Goal: Task Accomplishment & Management: Complete application form

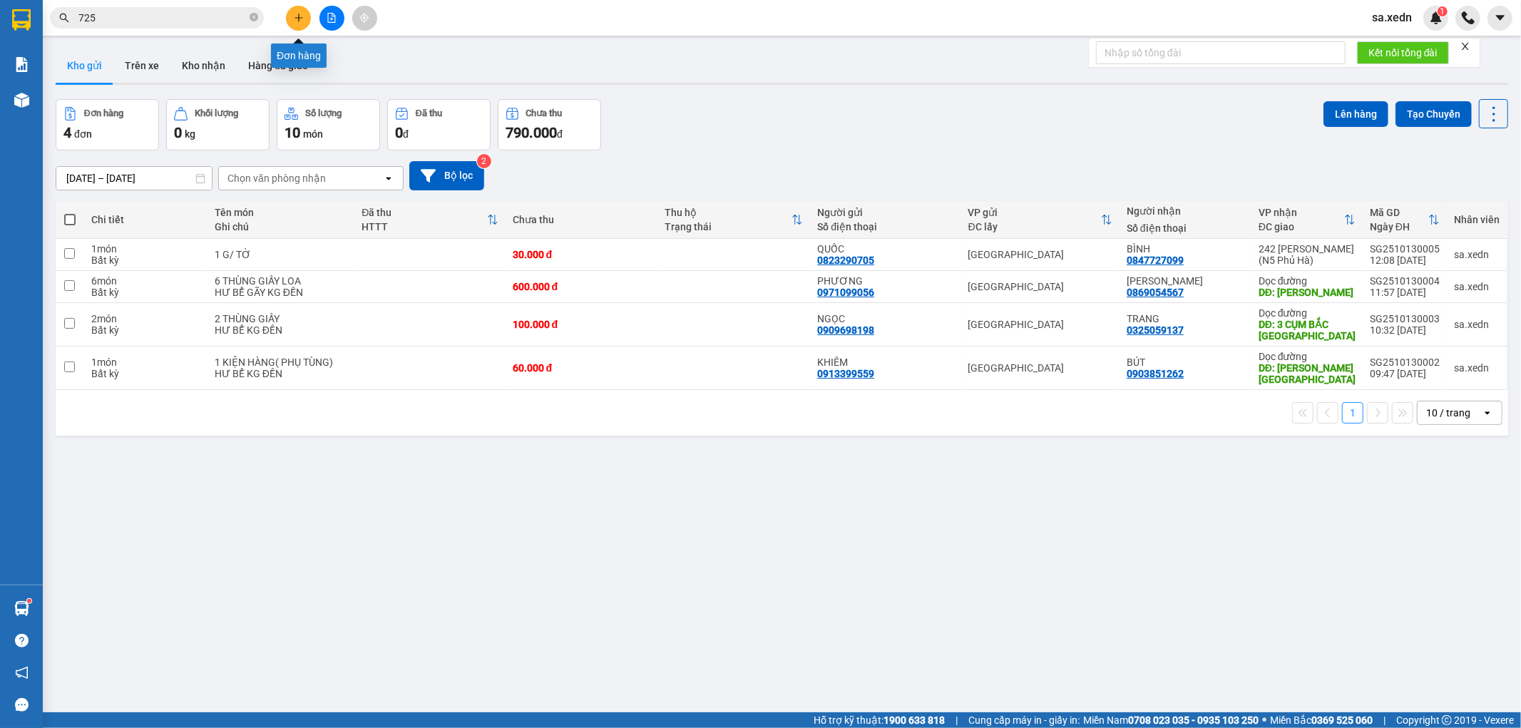
click at [294, 21] on icon "plus" at bounding box center [299, 18] width 10 height 10
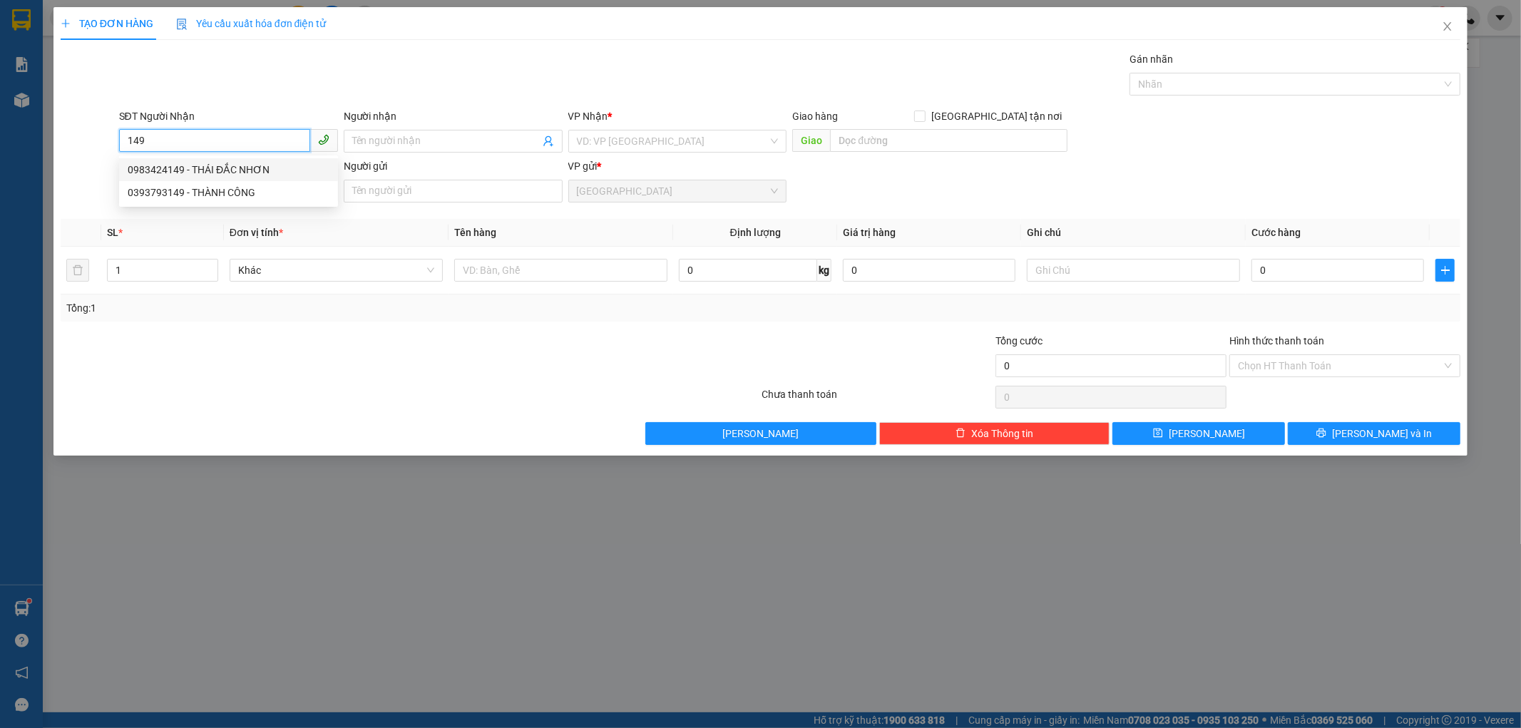
click at [167, 170] on div "0983424149 - THÁI ĐẮC NHƠN" at bounding box center [229, 170] width 202 height 16
type input "0983424149"
type input "THÁI ĐẮC NHƠN"
type input "160.000"
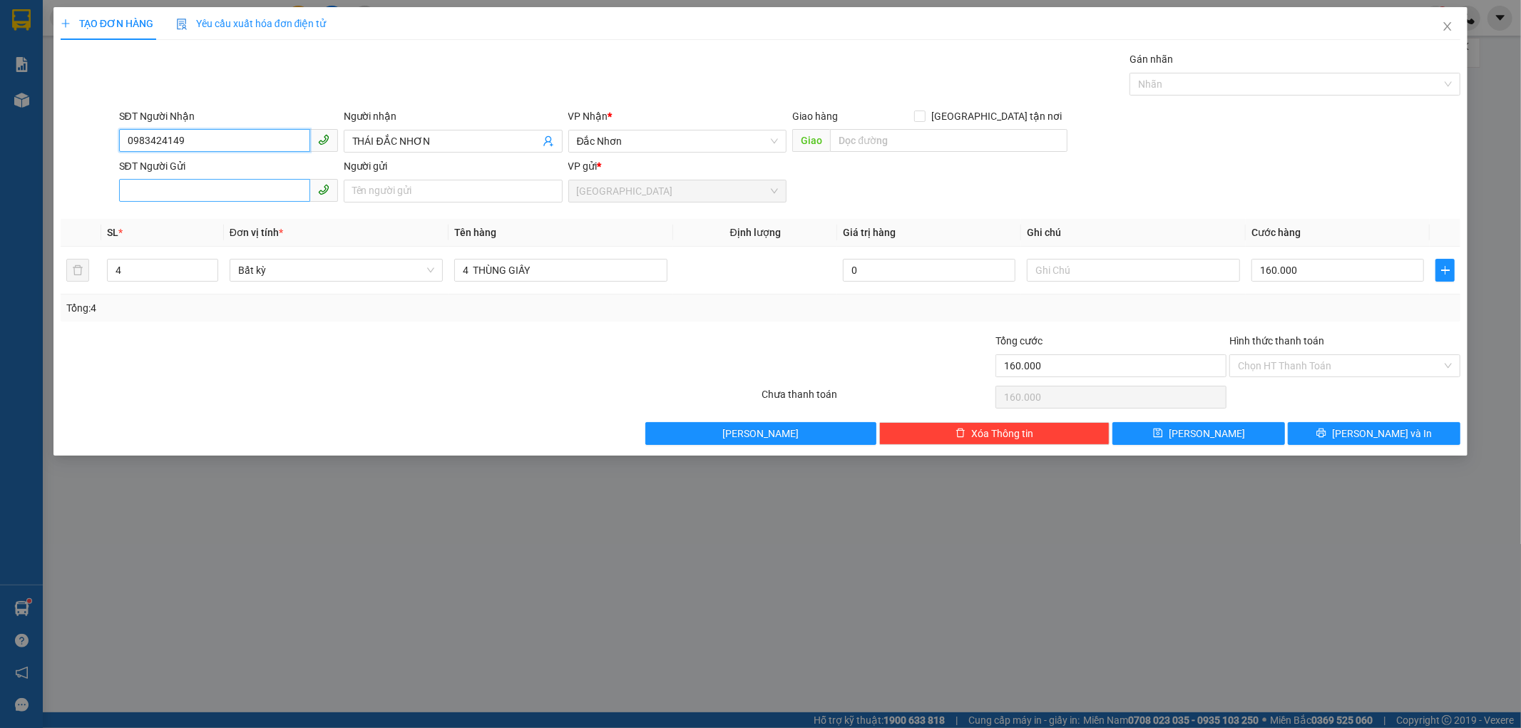
type input "0983424149"
click at [230, 183] on input "SĐT Người Gửi" at bounding box center [214, 190] width 191 height 23
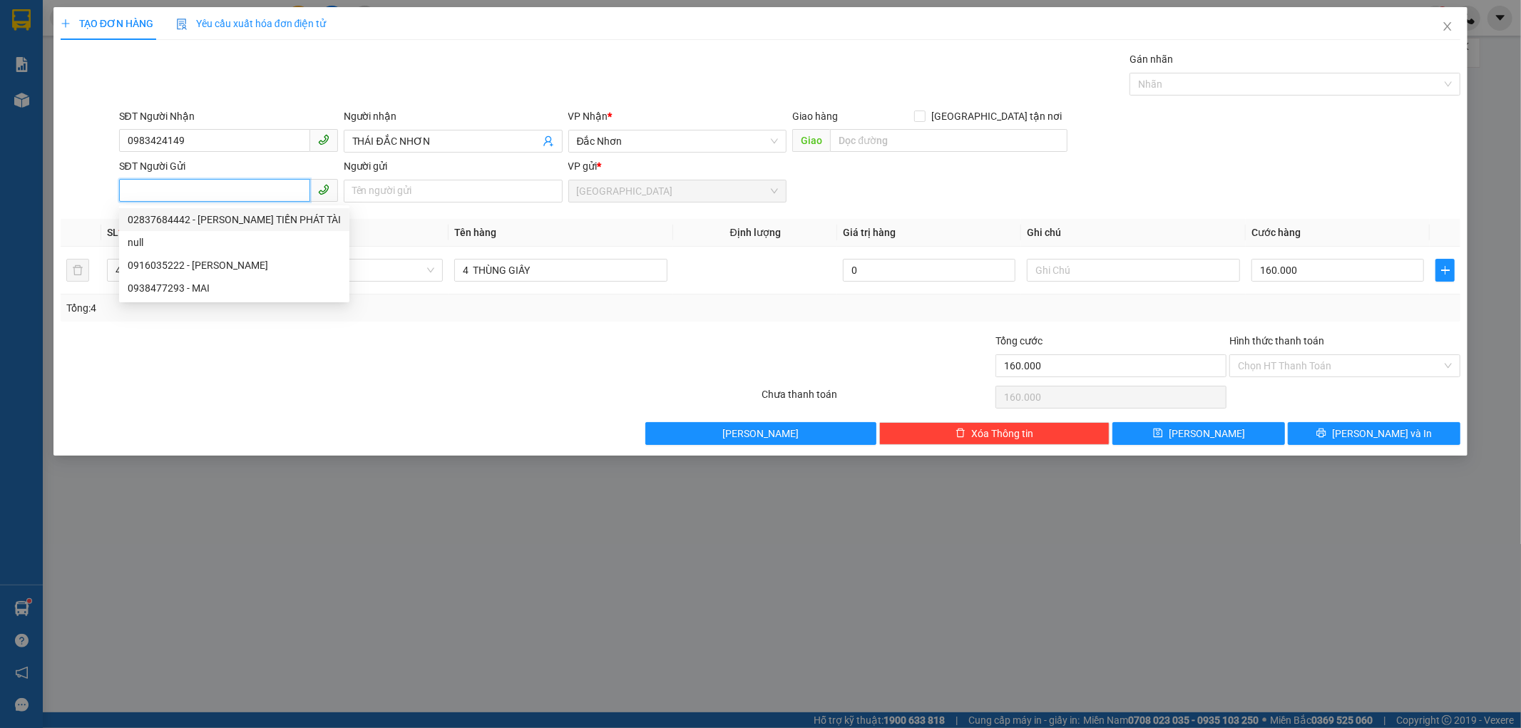
click at [209, 227] on div "02837684442 - [PERSON_NAME] TIẾN PHÁT TÀI" at bounding box center [234, 220] width 213 height 16
type input "02837684442"
type input "[PERSON_NAME] TIẾN PHÁT TÀI"
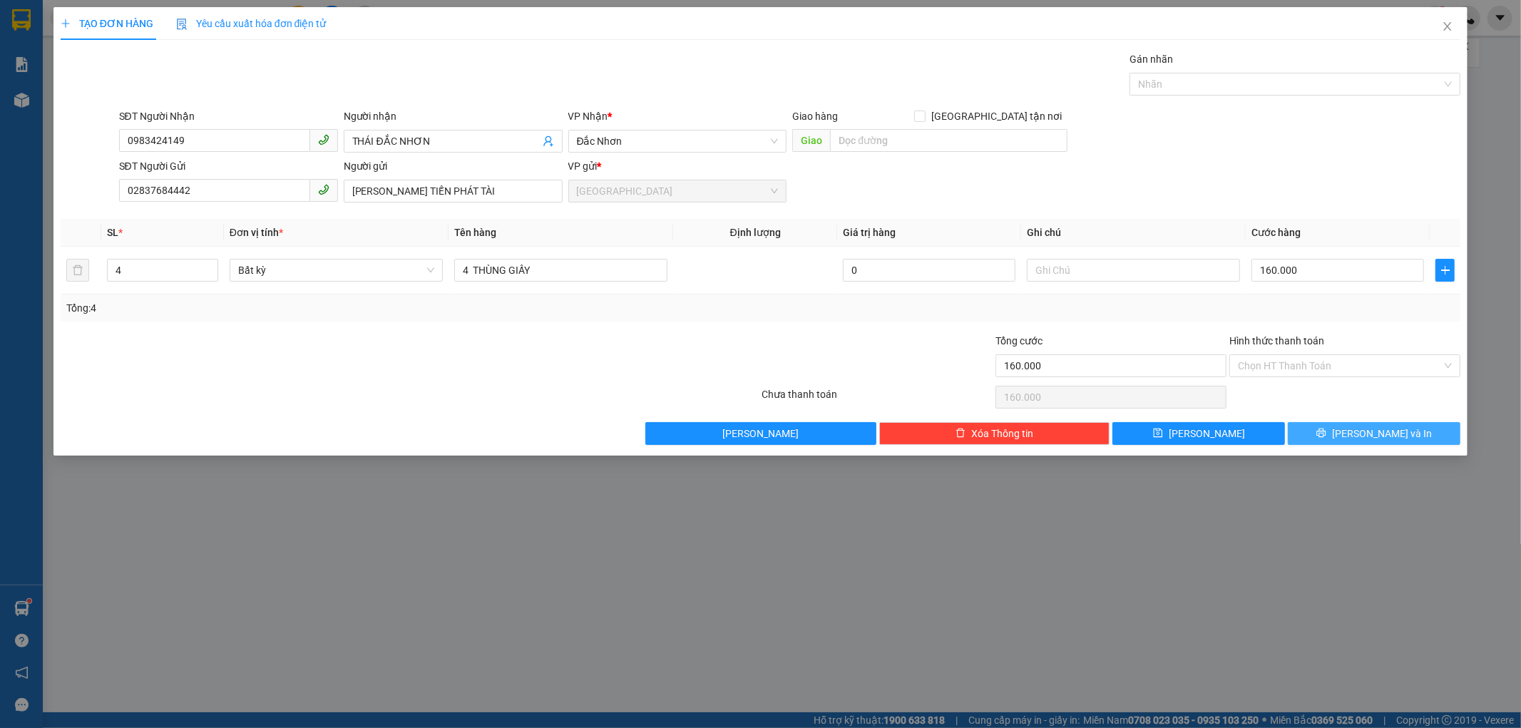
click at [1309, 426] on button "[PERSON_NAME] và In" at bounding box center [1374, 433] width 173 height 23
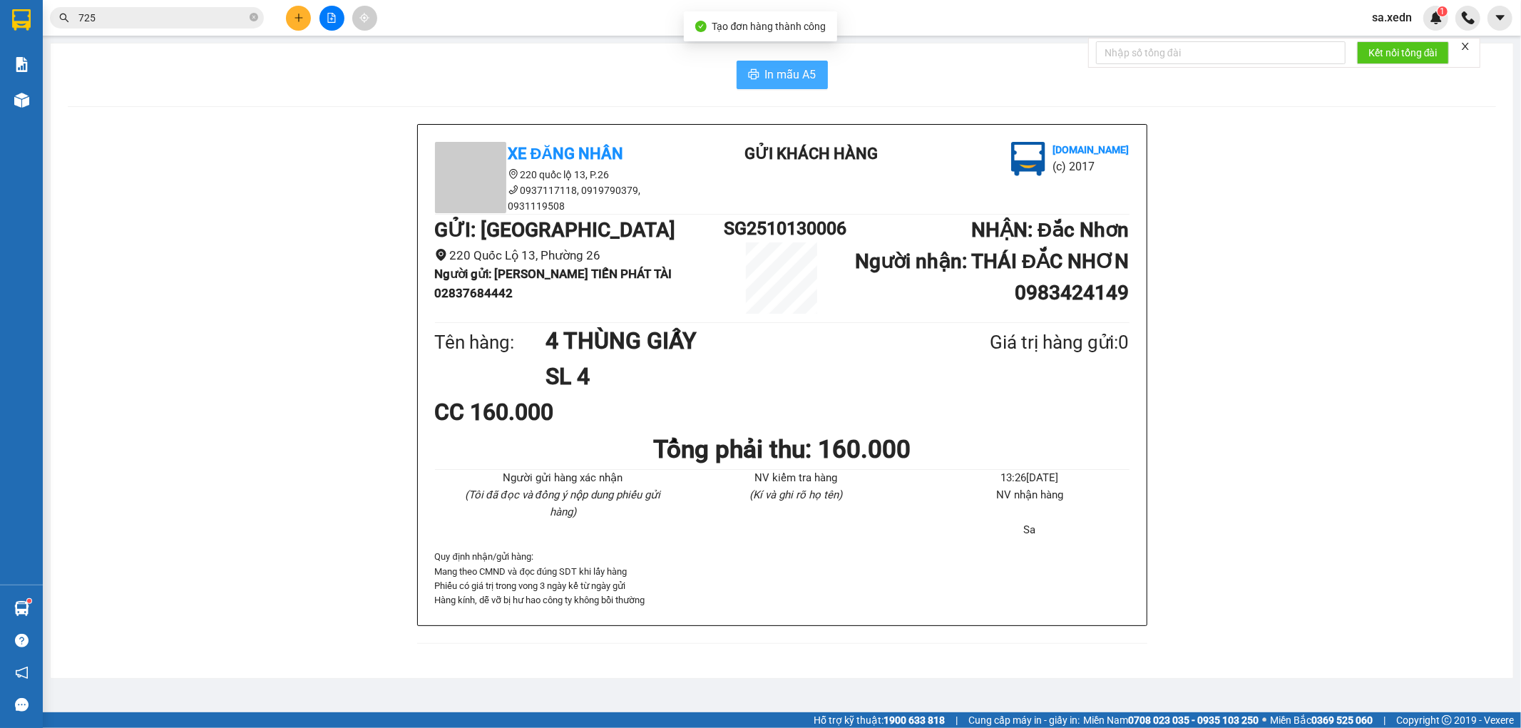
click at [802, 76] on span "In mẫu A5" at bounding box center [790, 75] width 51 height 18
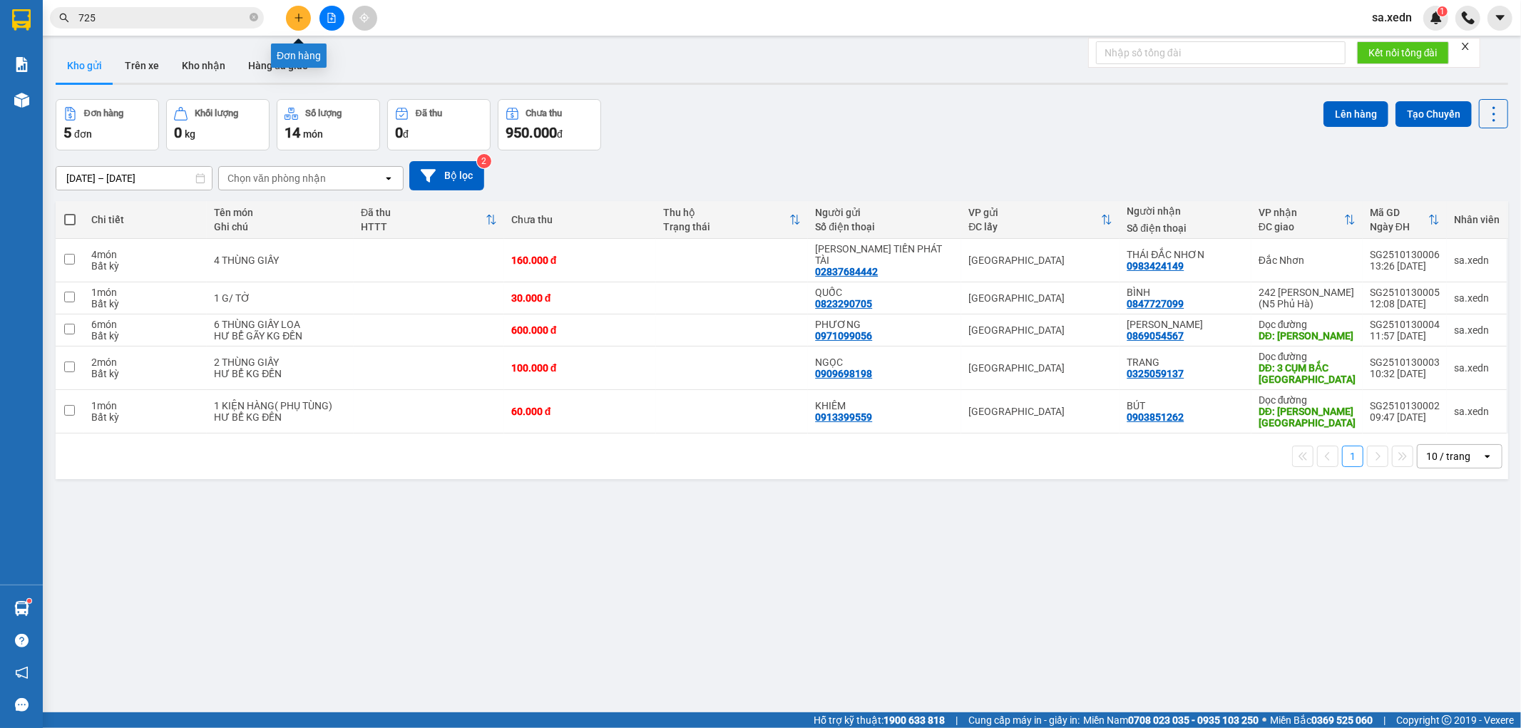
click at [289, 17] on button at bounding box center [298, 18] width 25 height 25
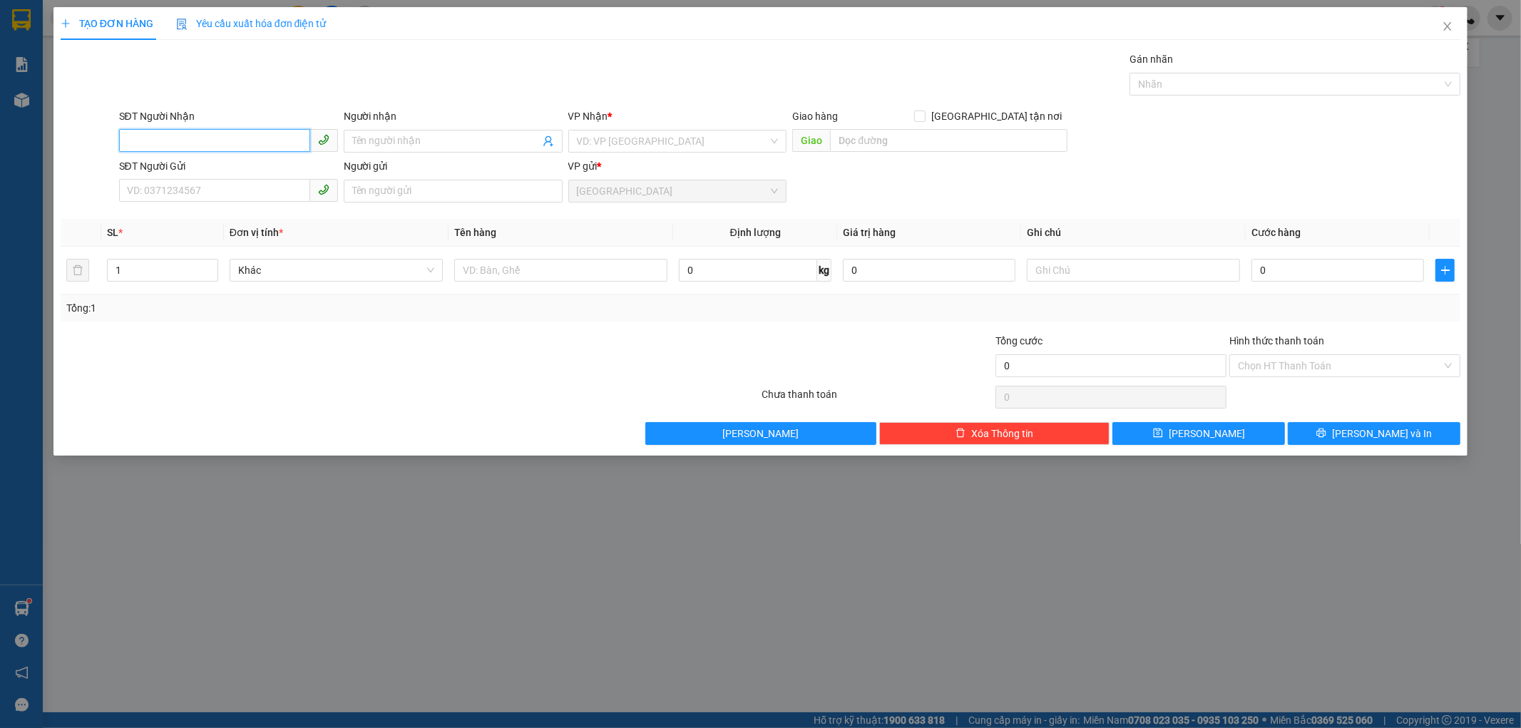
click at [183, 131] on input "SĐT Người Nhận" at bounding box center [214, 140] width 191 height 23
type input "0989823889"
click at [460, 134] on input "Người nhận" at bounding box center [446, 141] width 188 height 16
type input "K"
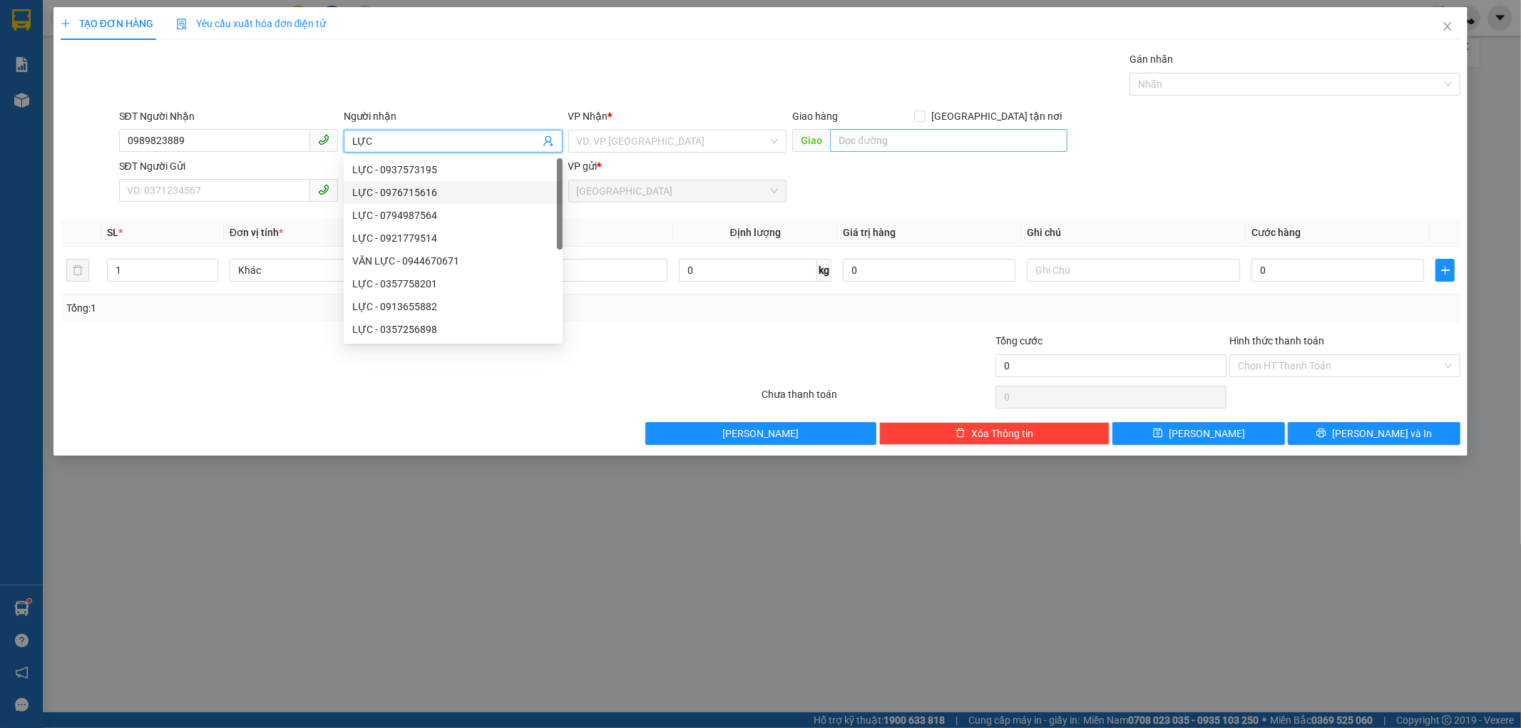
type input "LỰC"
click at [851, 141] on input "text" at bounding box center [948, 140] width 237 height 23
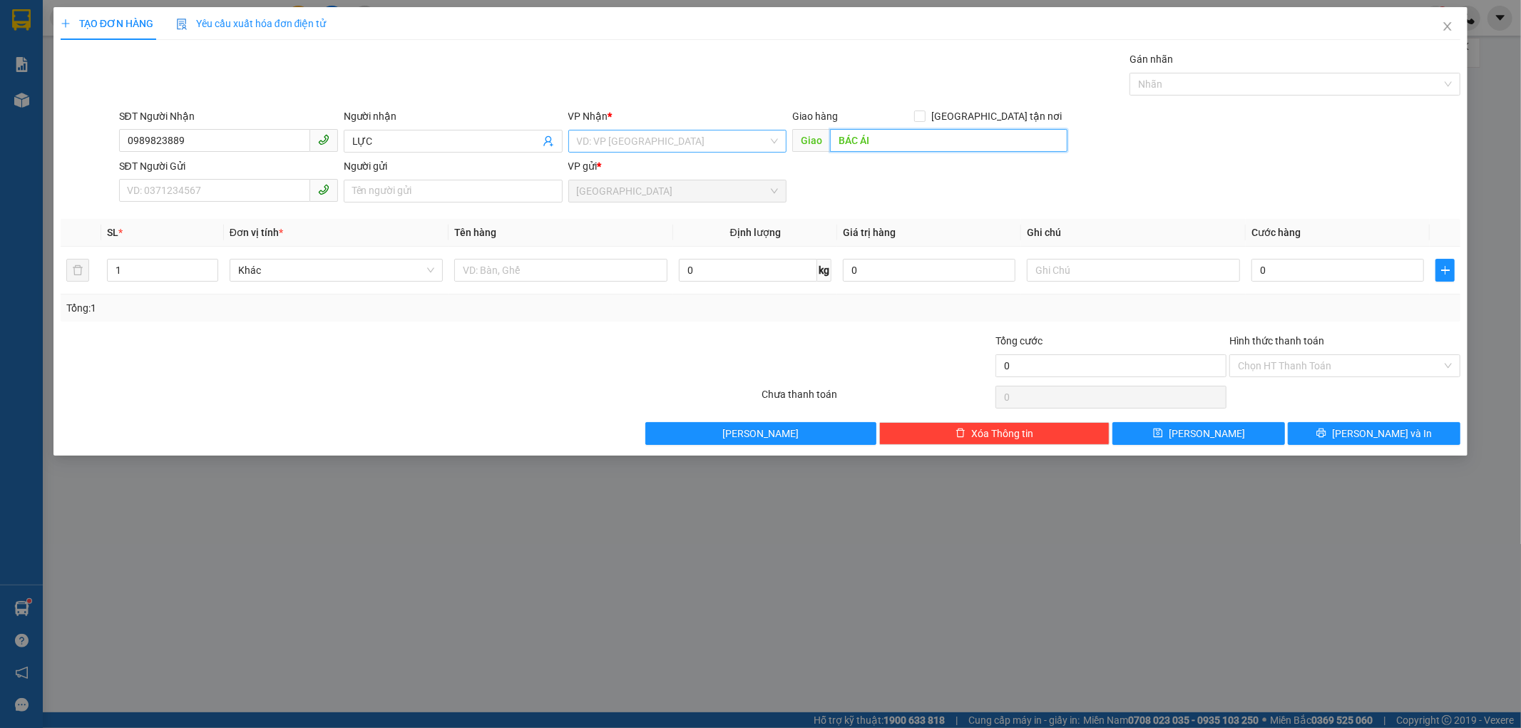
type input "BÁC ÁI"
click at [587, 147] on input "search" at bounding box center [673, 141] width 192 height 21
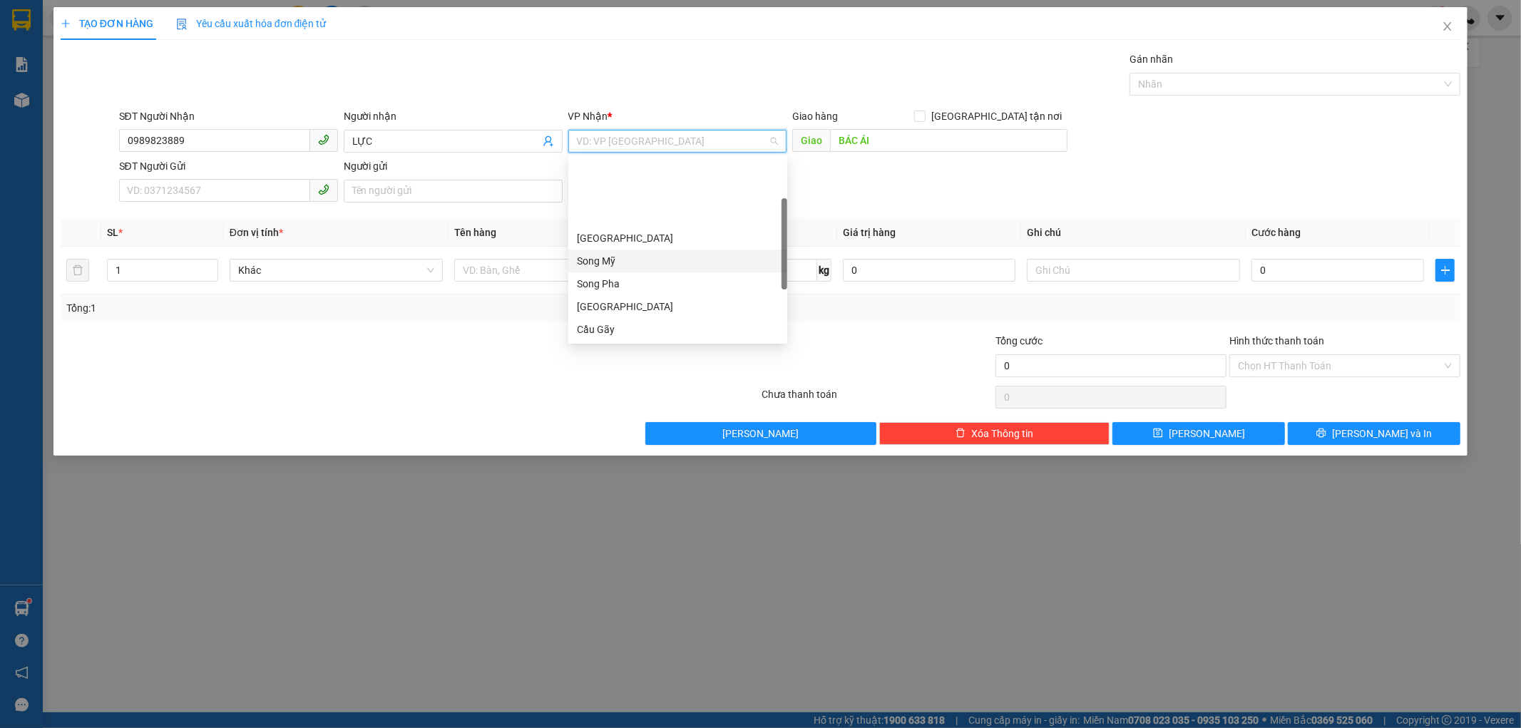
scroll to position [205, 0]
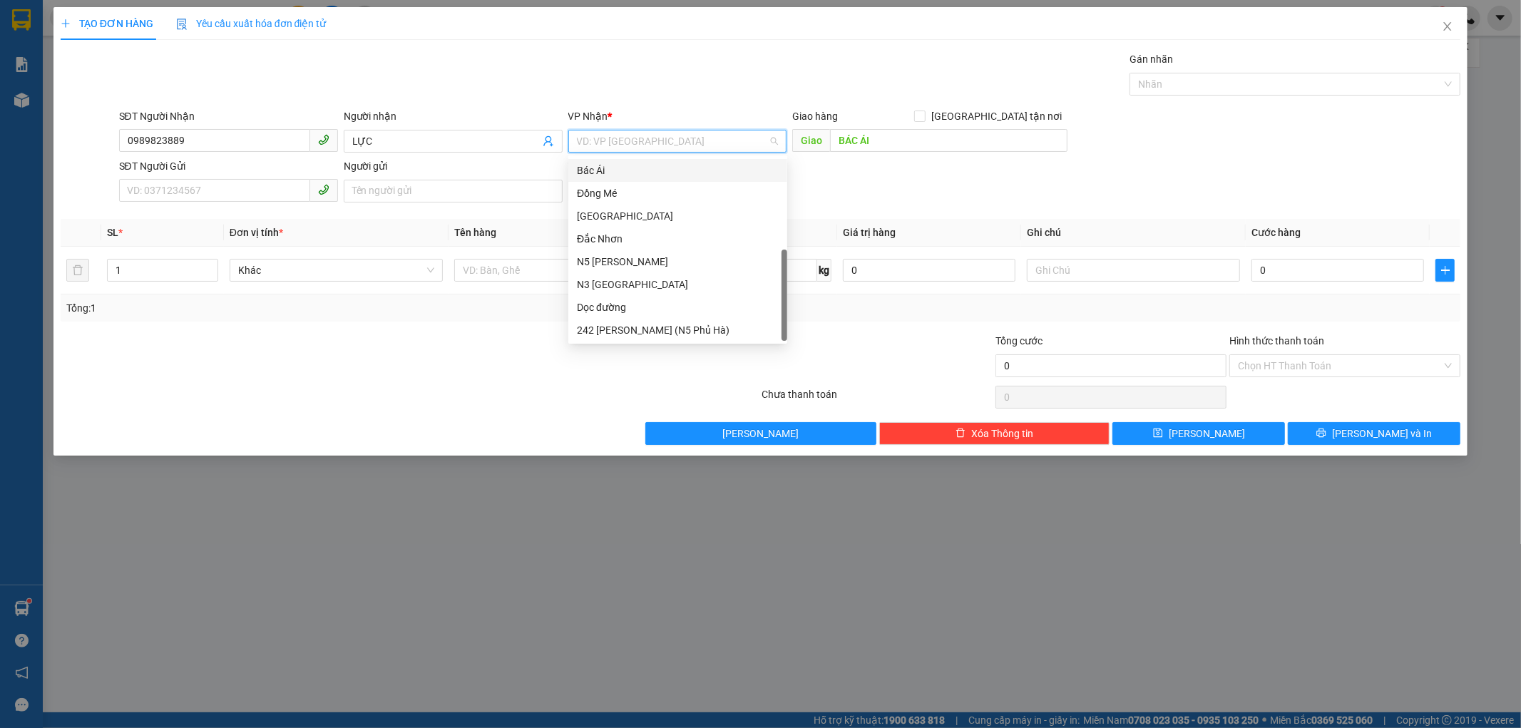
click at [588, 168] on div "Bác Ái" at bounding box center [678, 171] width 202 height 16
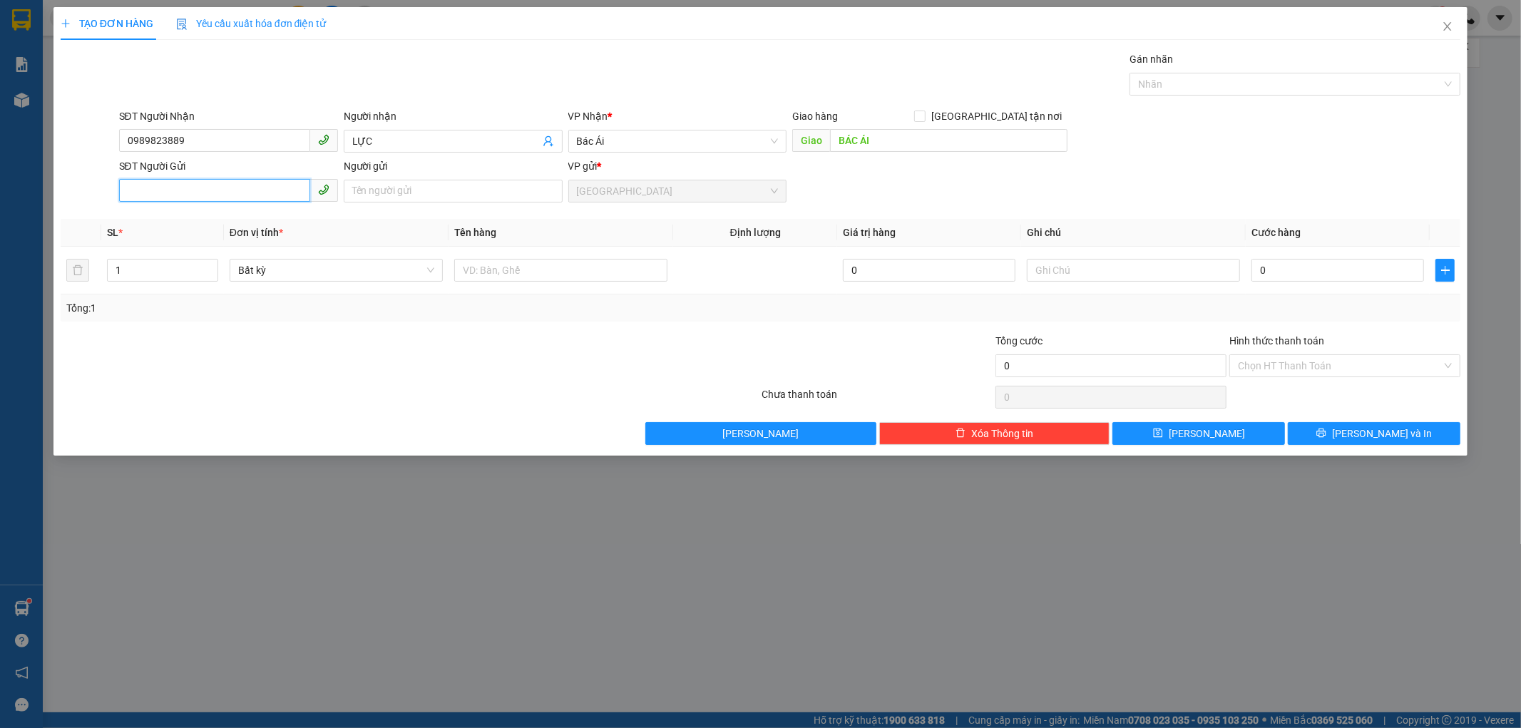
click at [226, 188] on input "SĐT Người Gửi" at bounding box center [214, 190] width 191 height 23
type input "0979509728"
click at [387, 194] on input "Người gửi" at bounding box center [453, 191] width 219 height 23
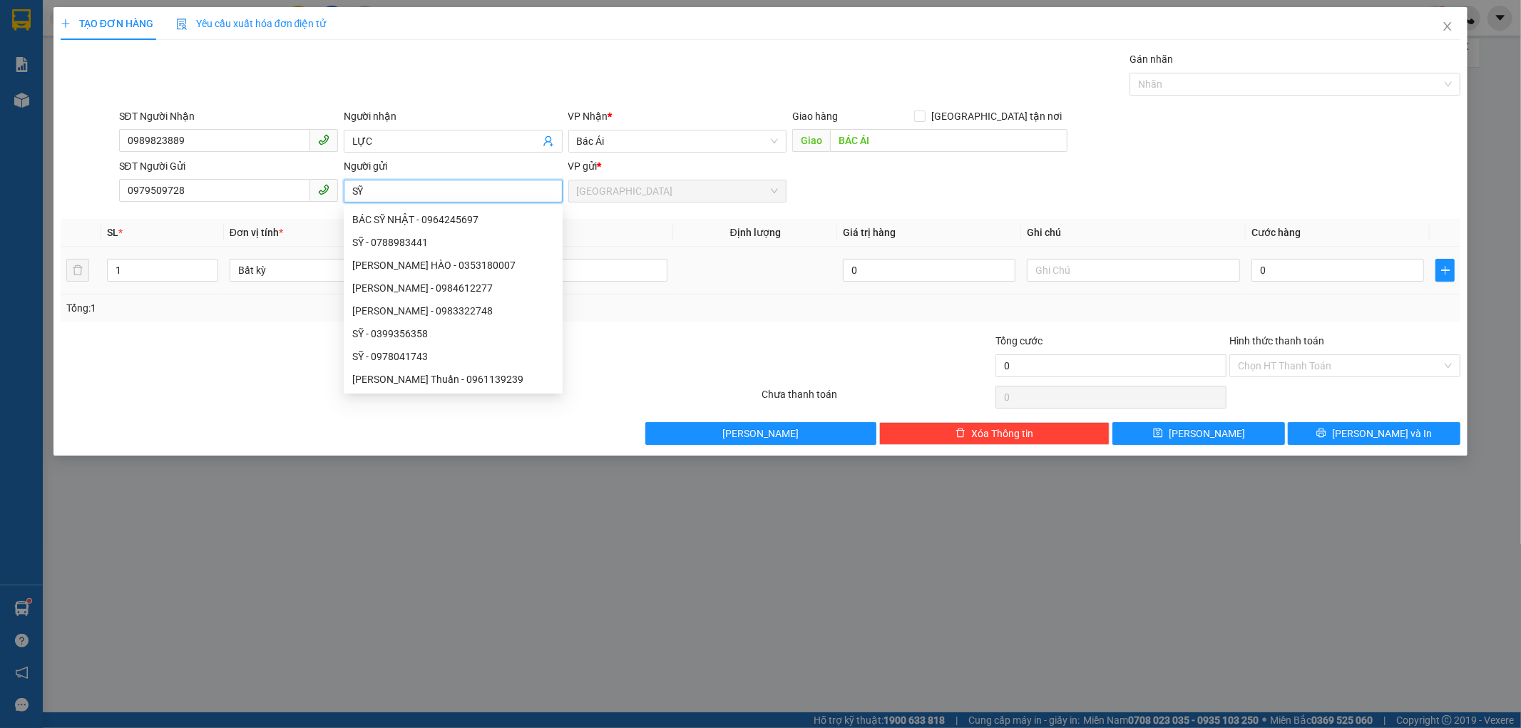
type input "SỸ"
click at [665, 275] on td at bounding box center [561, 271] width 225 height 48
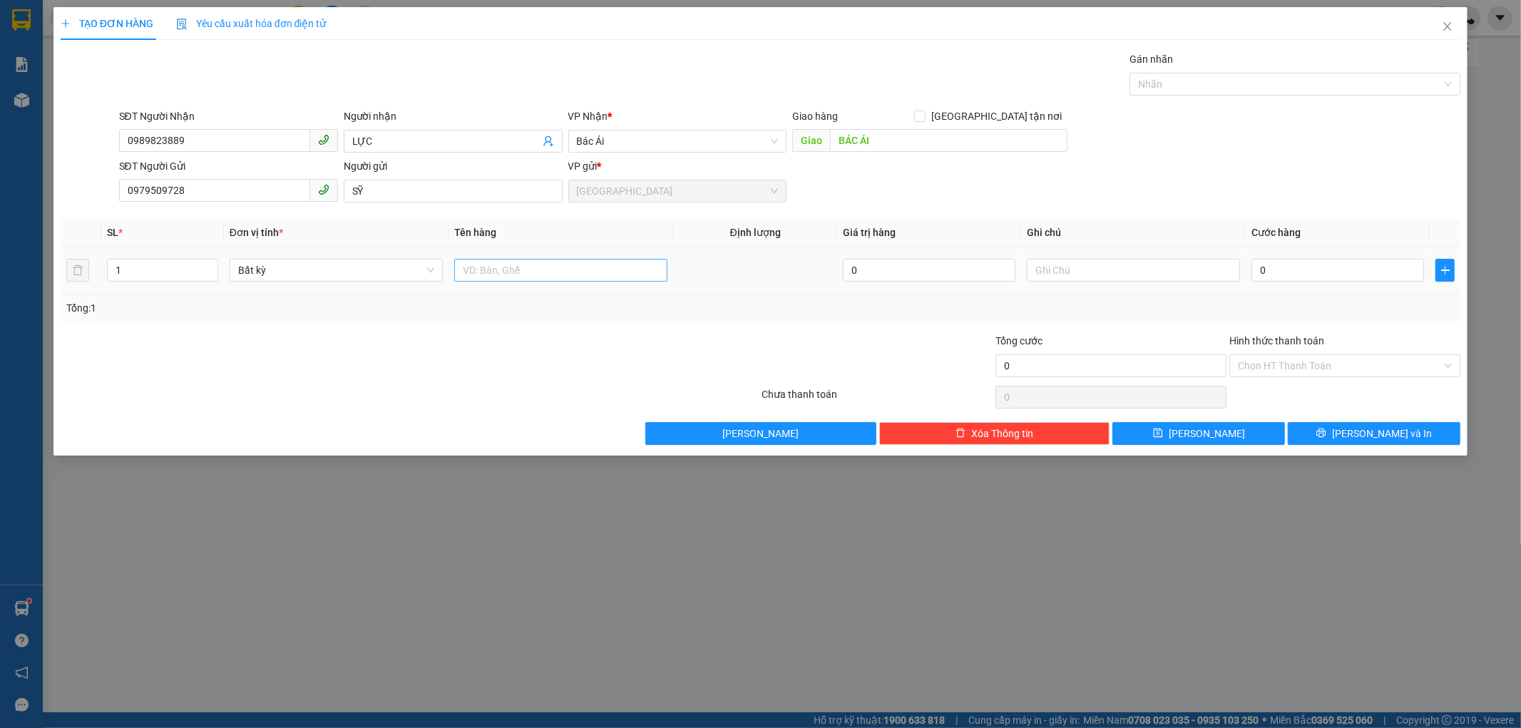
click at [660, 275] on input "text" at bounding box center [560, 270] width 213 height 23
type input "1 BỊCH TRẮNG"
click at [1138, 282] on div at bounding box center [1133, 270] width 213 height 29
click at [1063, 275] on input "text" at bounding box center [1133, 270] width 213 height 23
type input "HƯ BỂ KG ĐỀN"
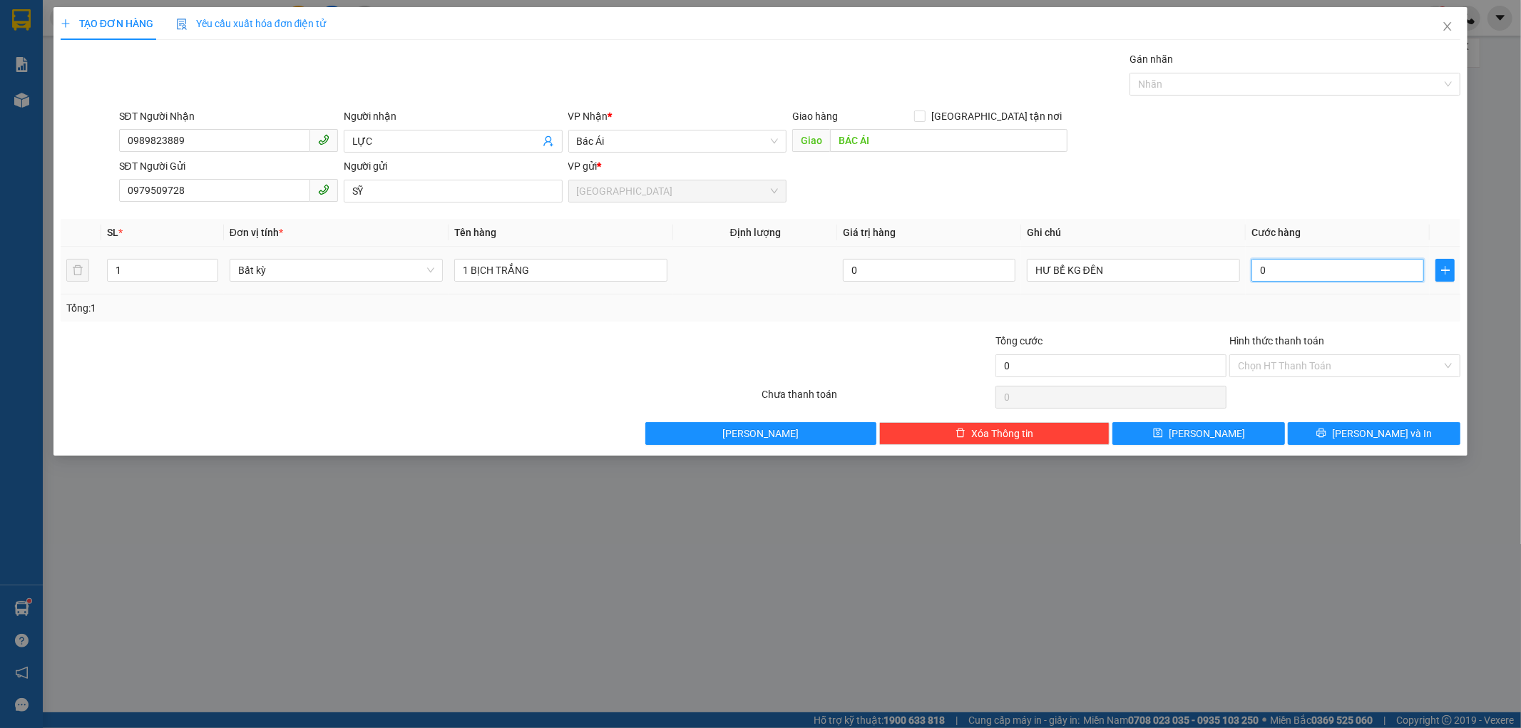
click at [1279, 275] on input "0" at bounding box center [1338, 270] width 173 height 23
type input "4"
type input "40"
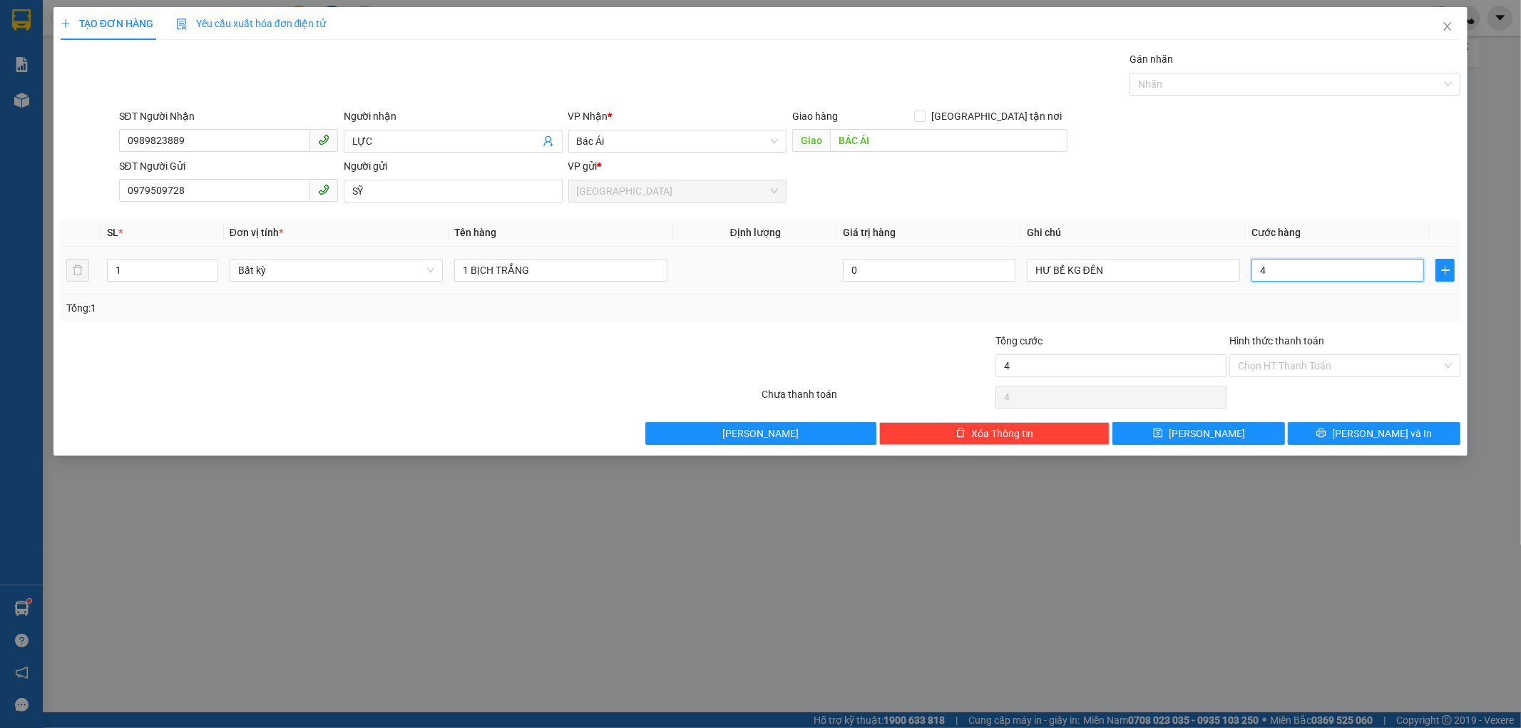
type input "40"
type input "4"
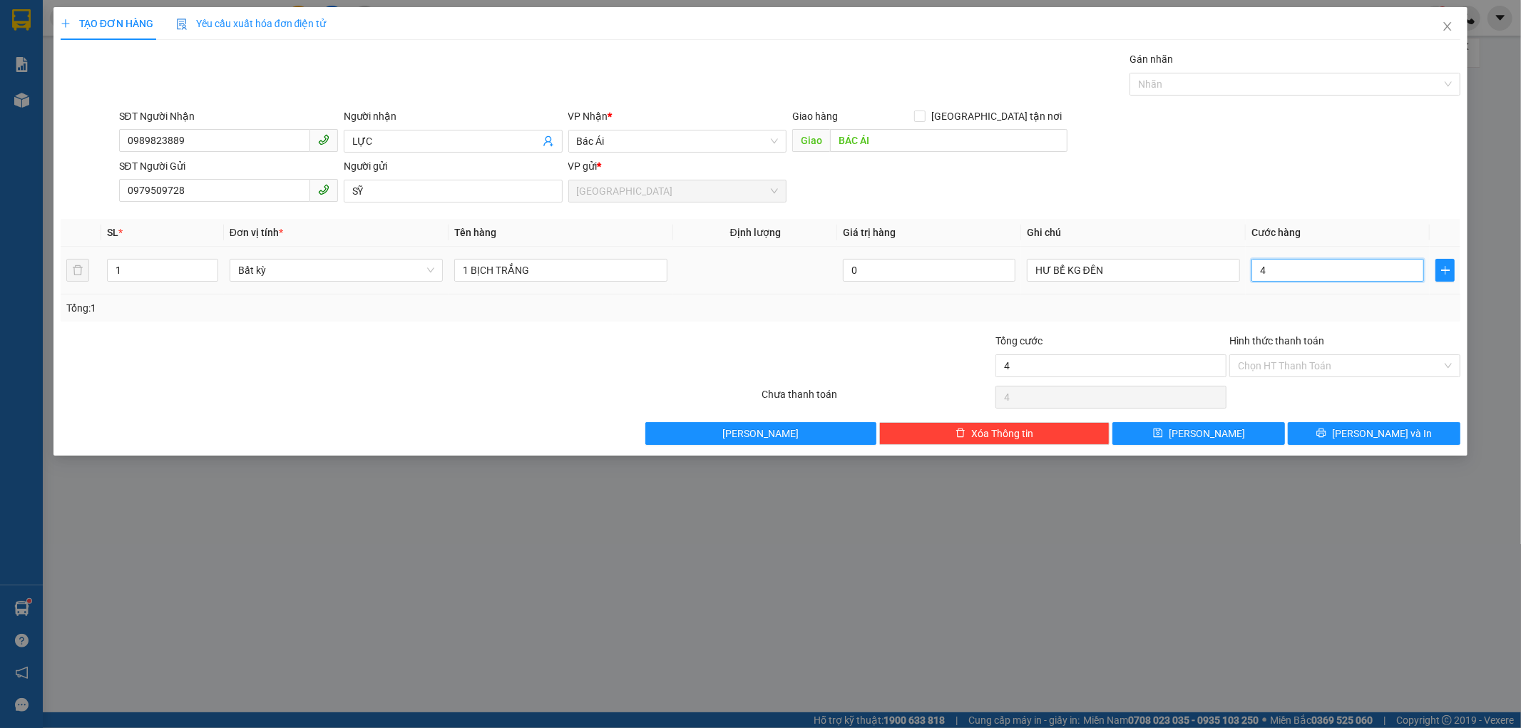
type input "0"
click at [1260, 270] on input "0" at bounding box center [1338, 270] width 173 height 23
type input "40"
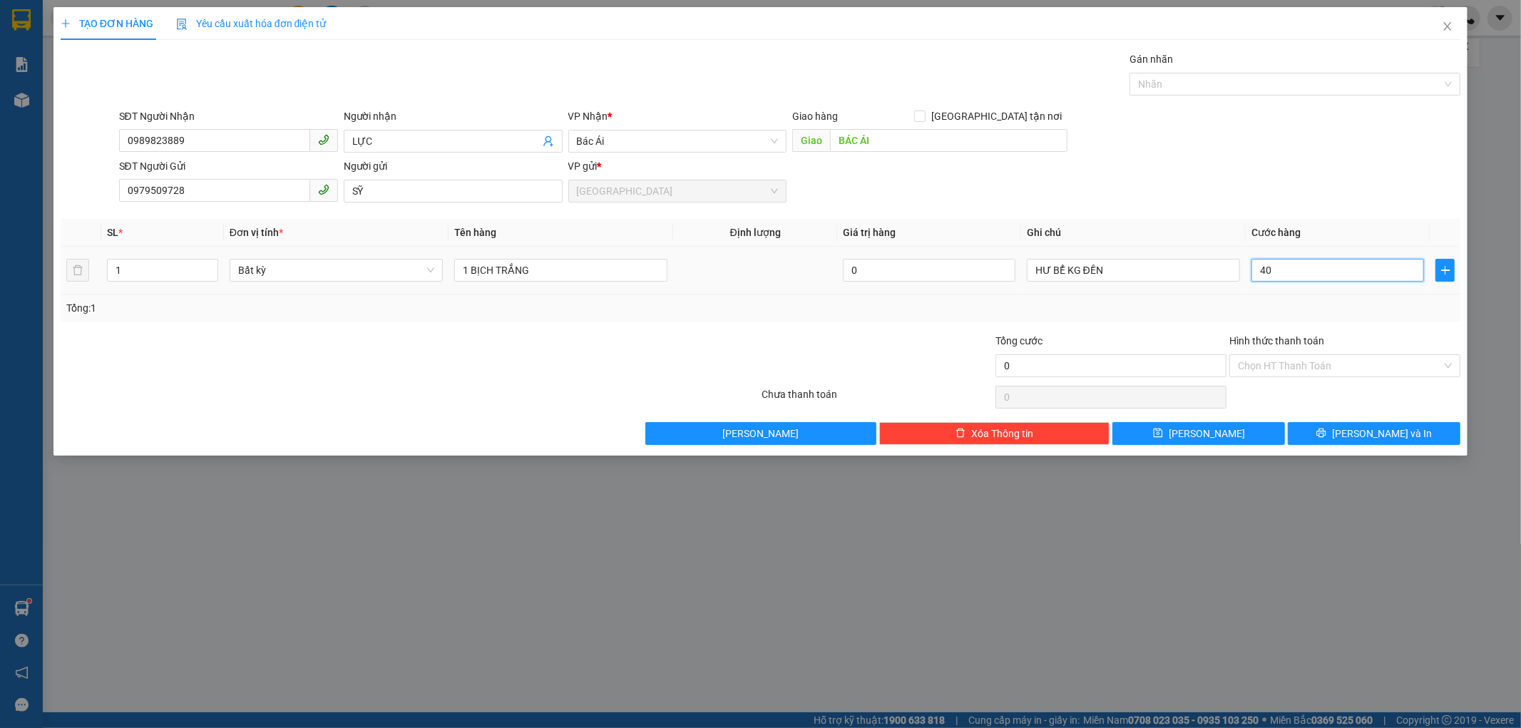
type input "40"
type input "40.000"
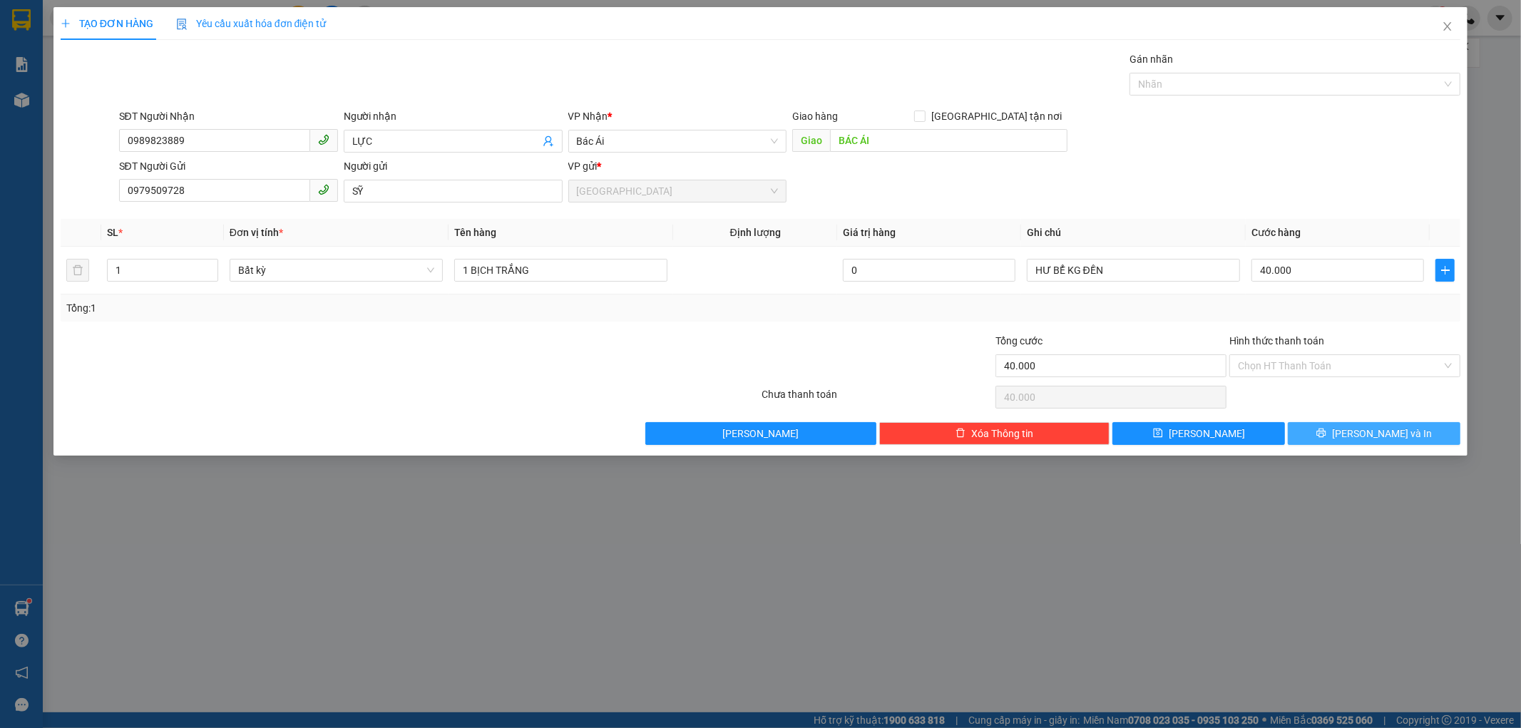
click at [1327, 439] on span "printer" at bounding box center [1322, 433] width 10 height 11
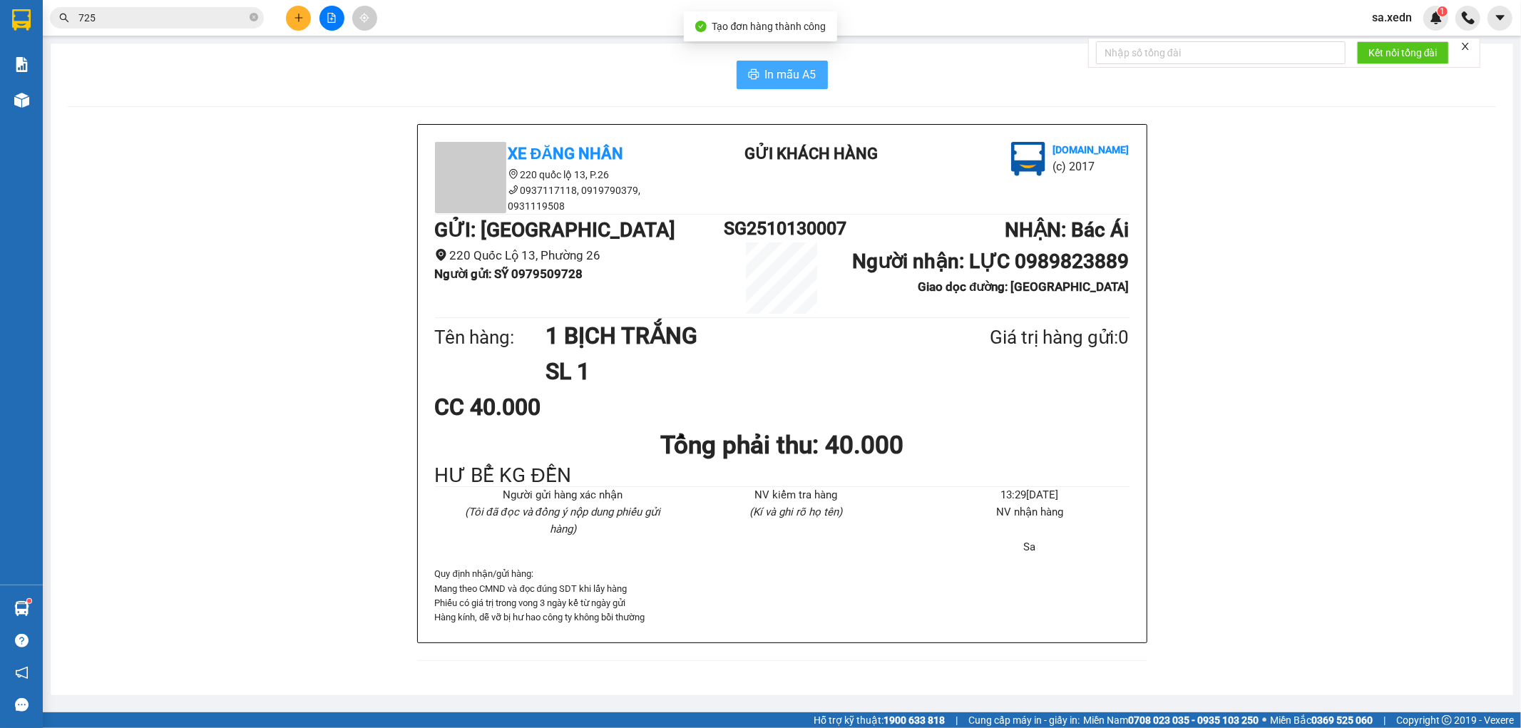
click at [813, 75] on span "In mẫu A5" at bounding box center [790, 75] width 51 height 18
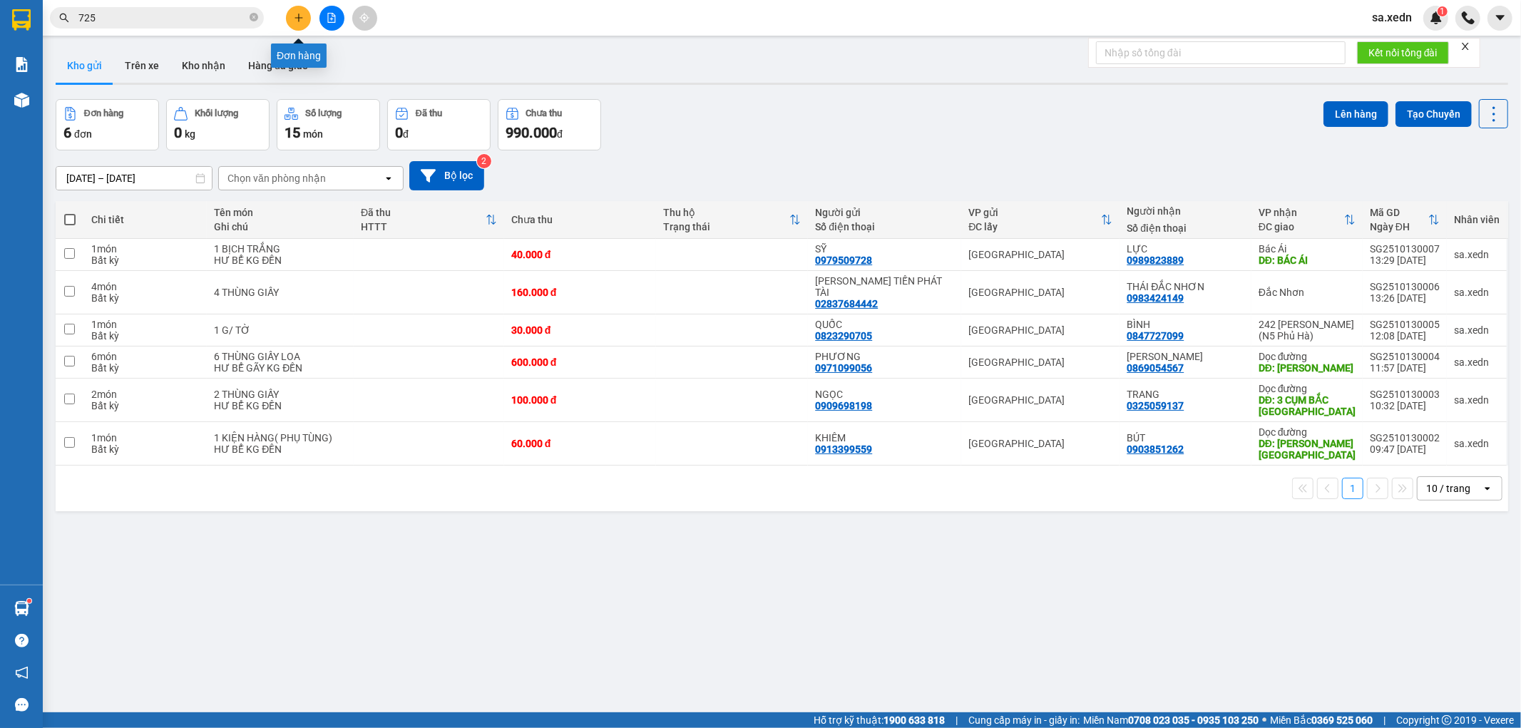
click at [300, 11] on button at bounding box center [298, 18] width 25 height 25
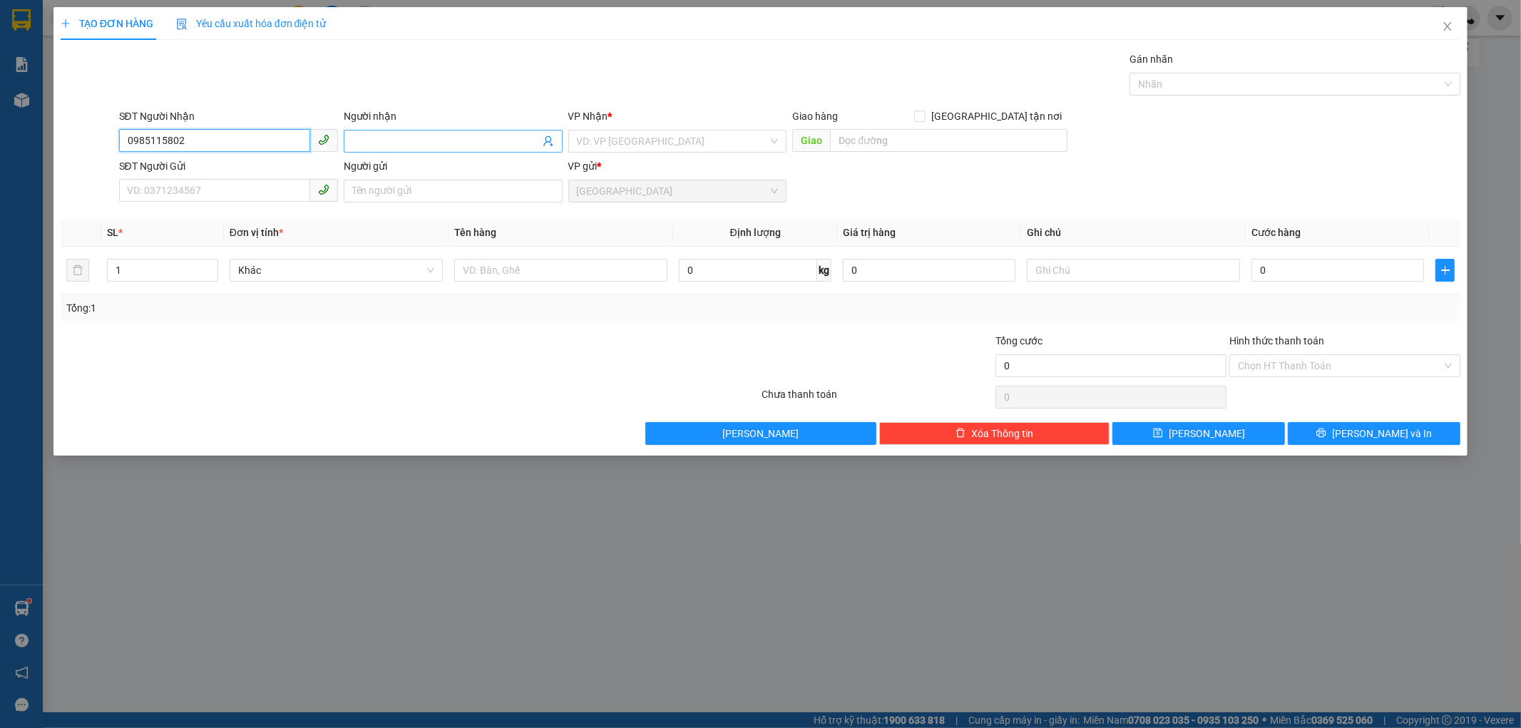
type input "0985115802"
click at [371, 144] on input "Người nhận" at bounding box center [446, 141] width 188 height 16
type input "TRỪ"
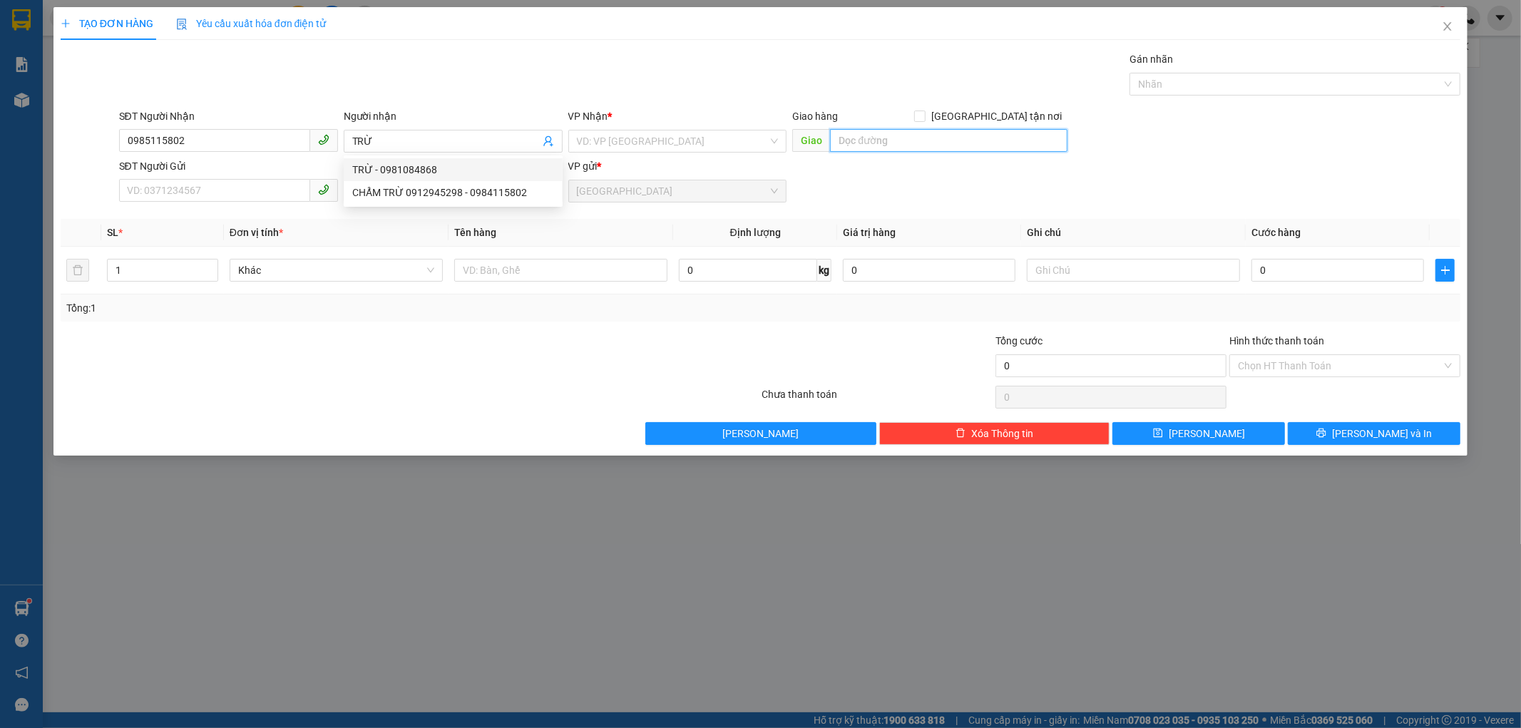
click at [910, 137] on input "text" at bounding box center [948, 140] width 237 height 23
type input "BÁC ÁI"
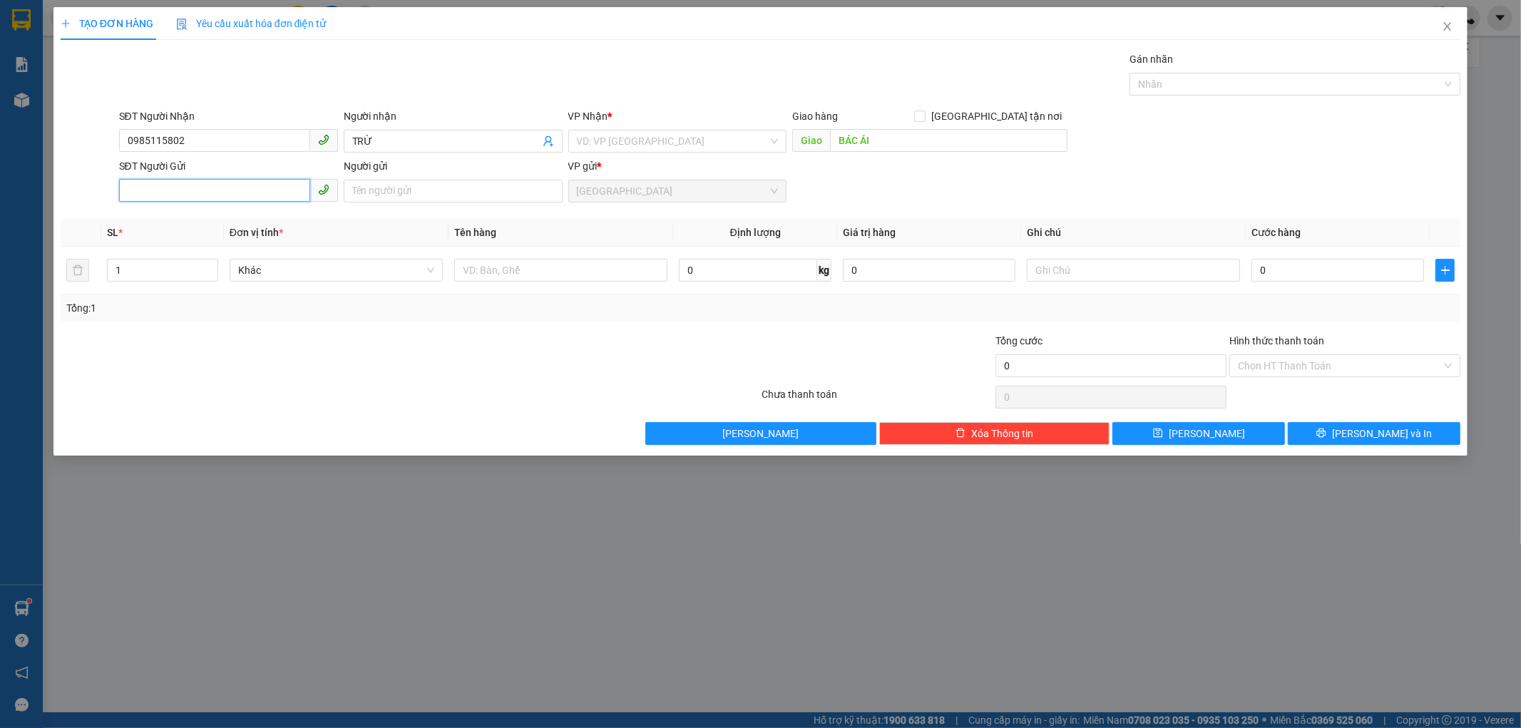
click at [139, 190] on input "SĐT Người Gửi" at bounding box center [214, 190] width 191 height 23
click at [133, 275] on input "1" at bounding box center [163, 270] width 110 height 21
type input "4"
click at [542, 274] on input "text" at bounding box center [560, 270] width 213 height 23
type input "4 BAO GIẤY"
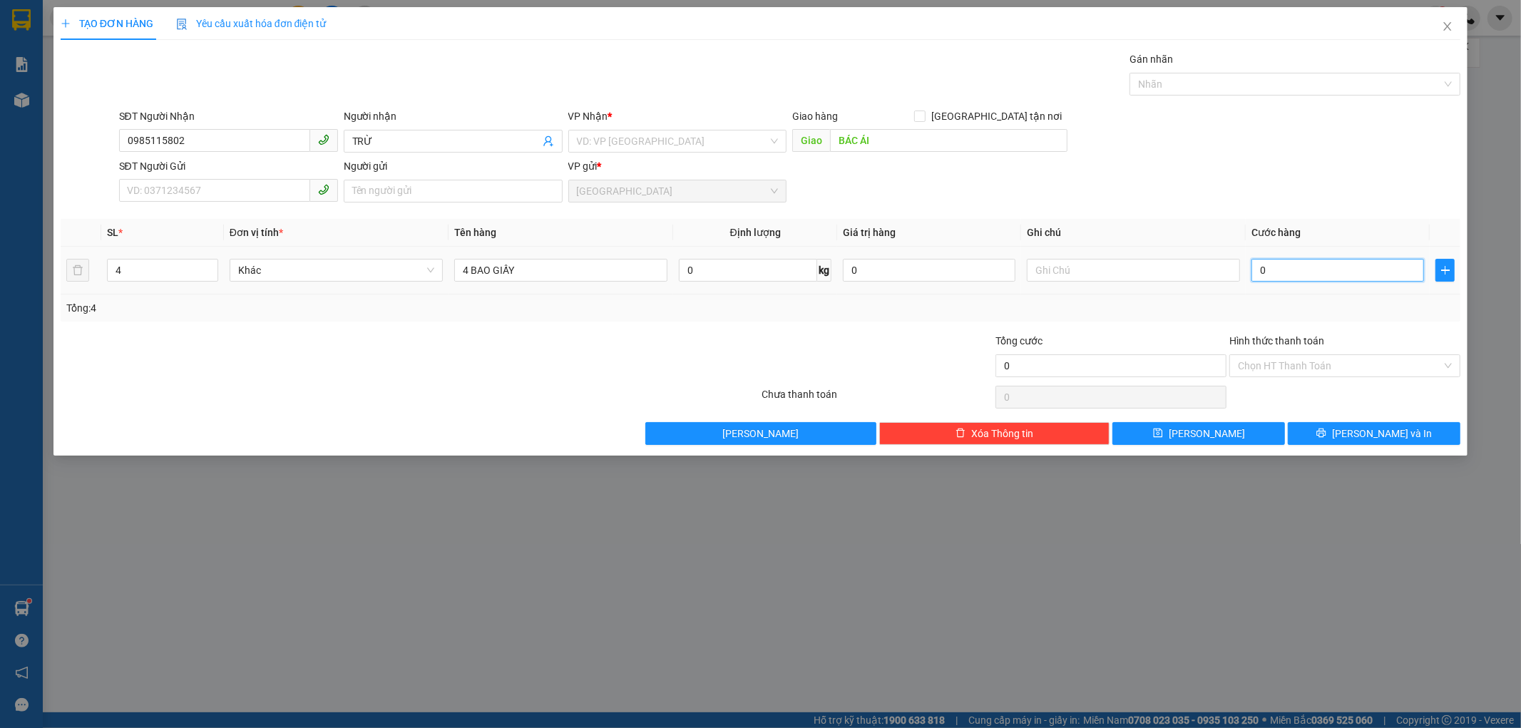
click at [1260, 280] on input "0" at bounding box center [1338, 270] width 173 height 23
type input "2"
type input "20"
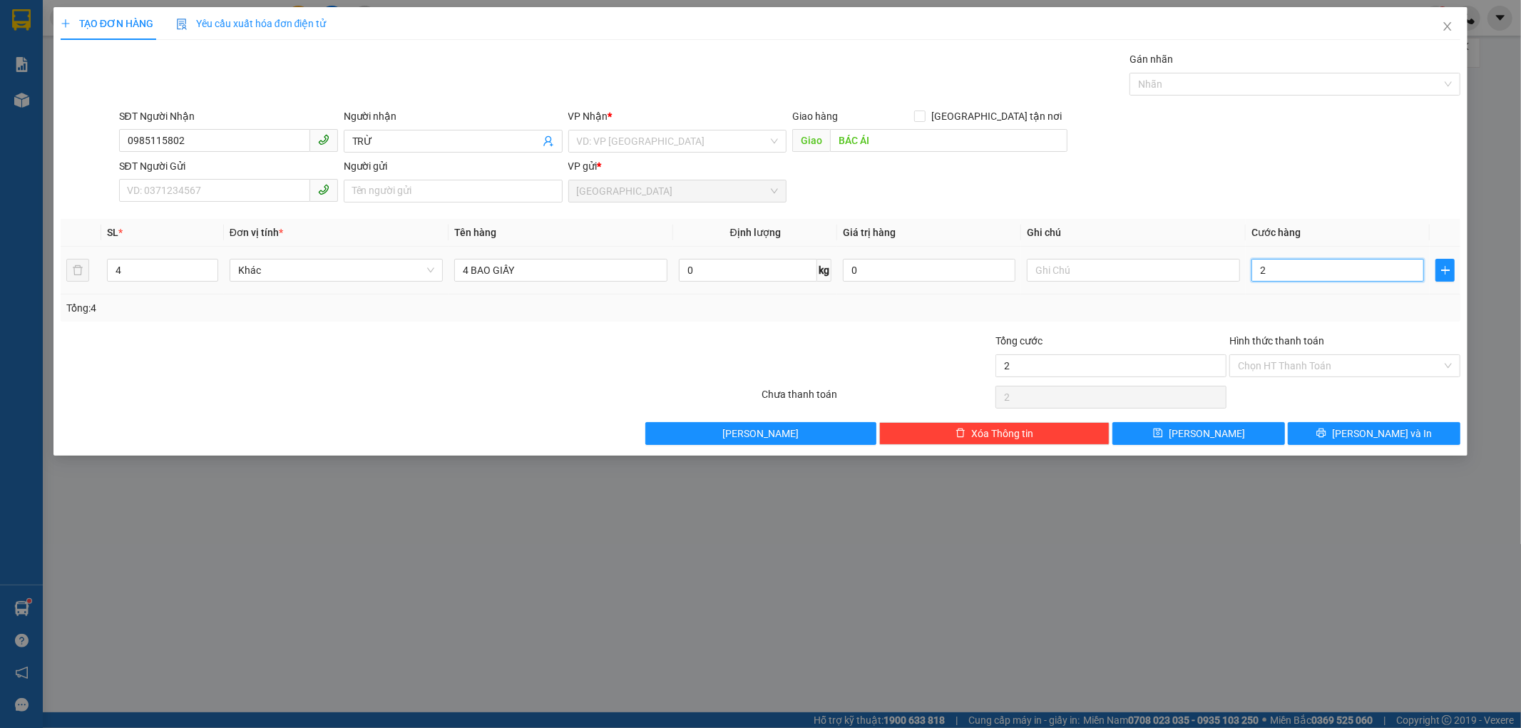
type input "20"
type input "200"
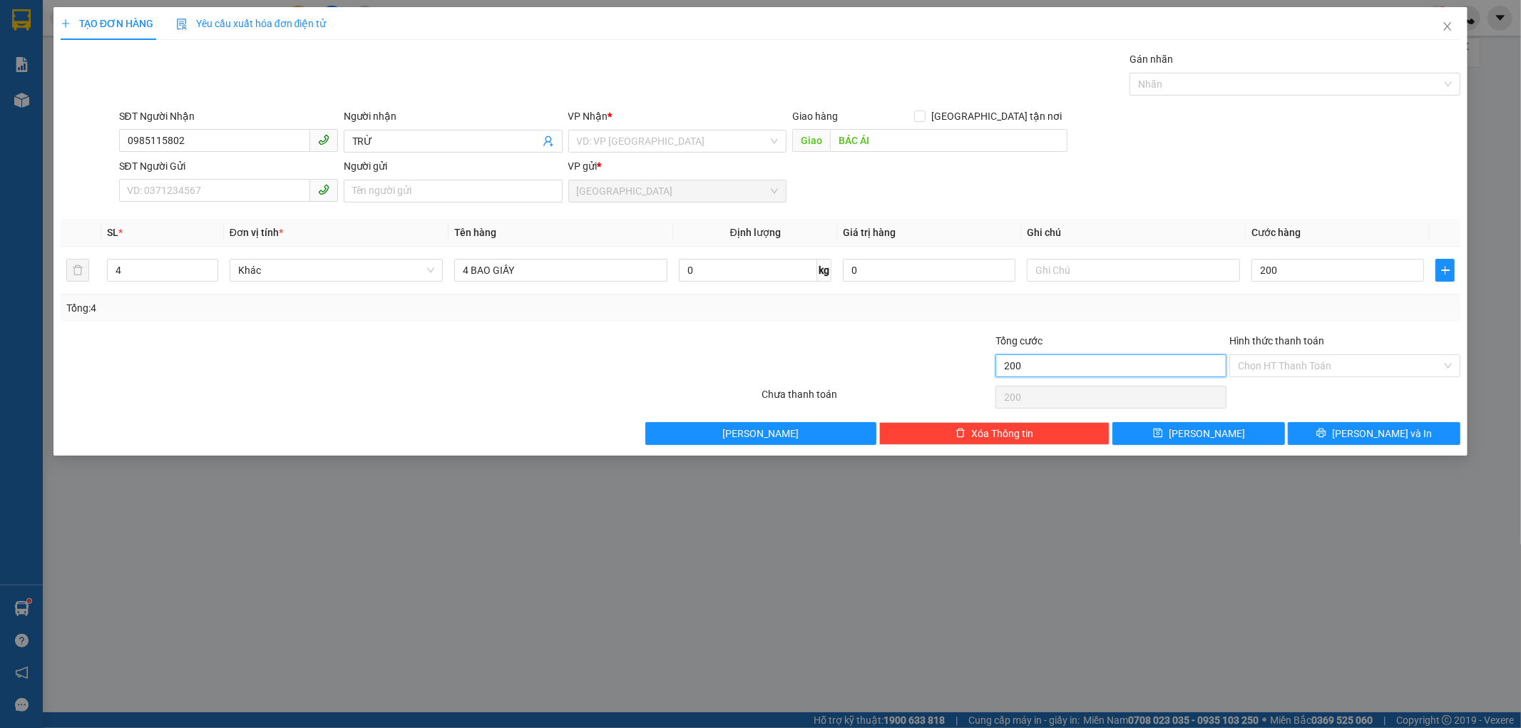
type input "200.000"
click at [1106, 369] on input "200.000" at bounding box center [1111, 365] width 231 height 23
click at [1070, 272] on input "text" at bounding box center [1133, 270] width 213 height 23
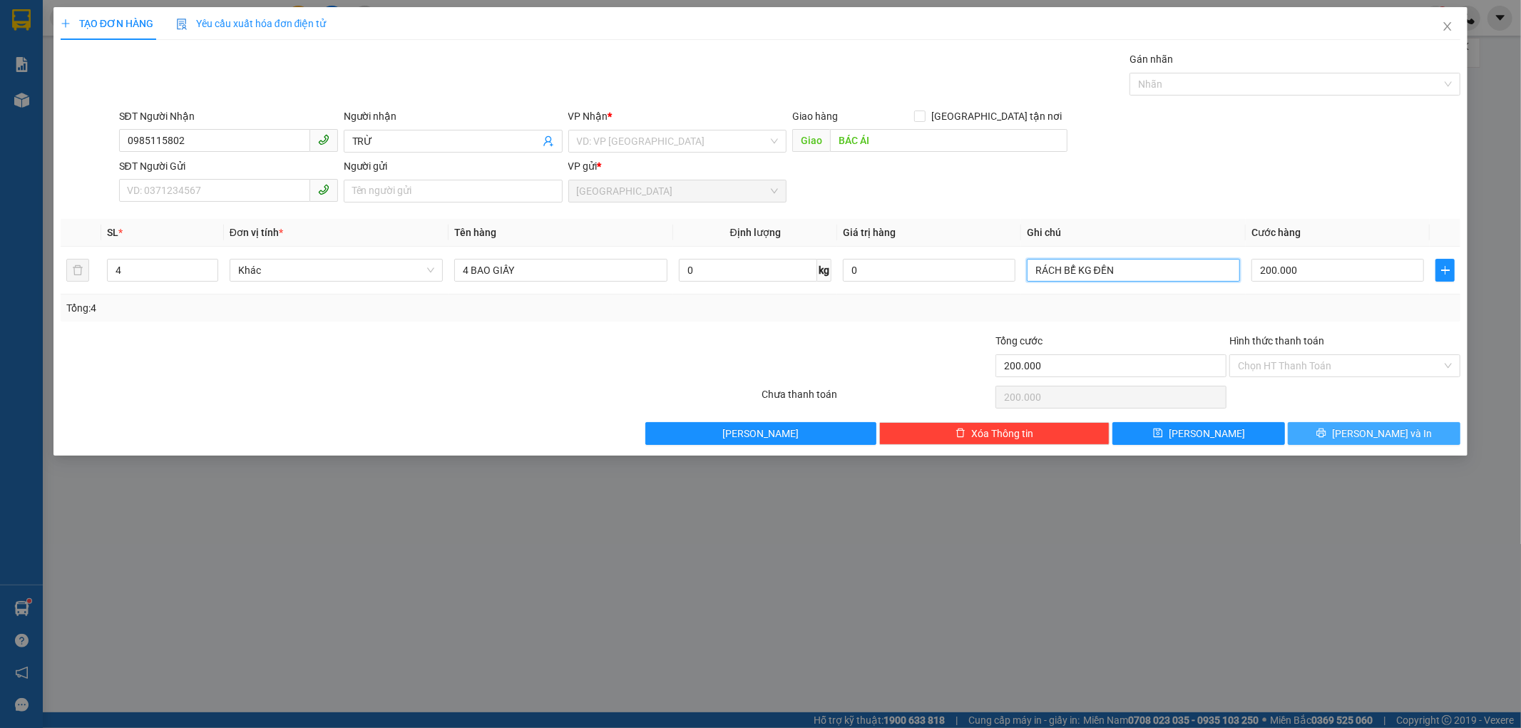
type input "RÁCH BỂ KG ĐỀN"
click at [1322, 435] on button "[PERSON_NAME] và In" at bounding box center [1374, 433] width 173 height 23
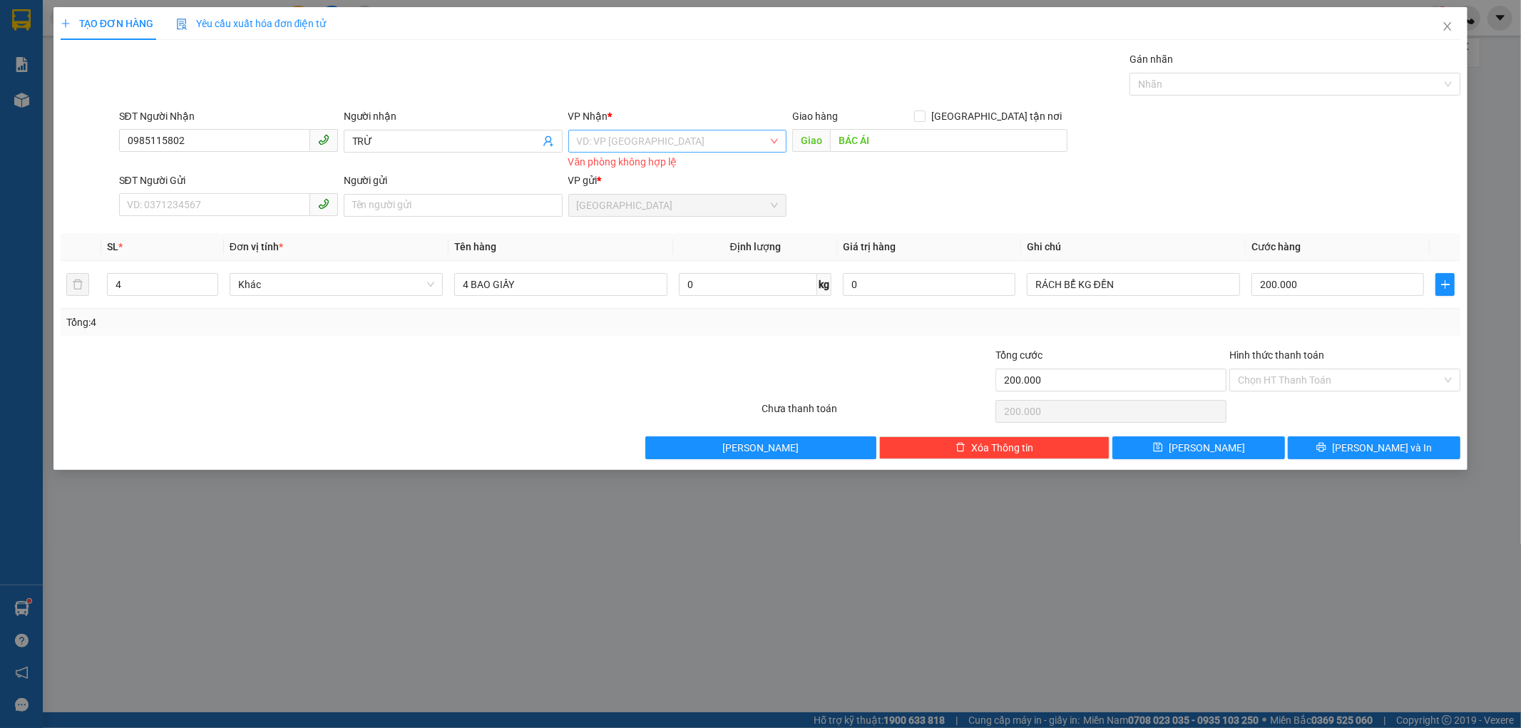
click at [706, 144] on input "search" at bounding box center [673, 141] width 192 height 21
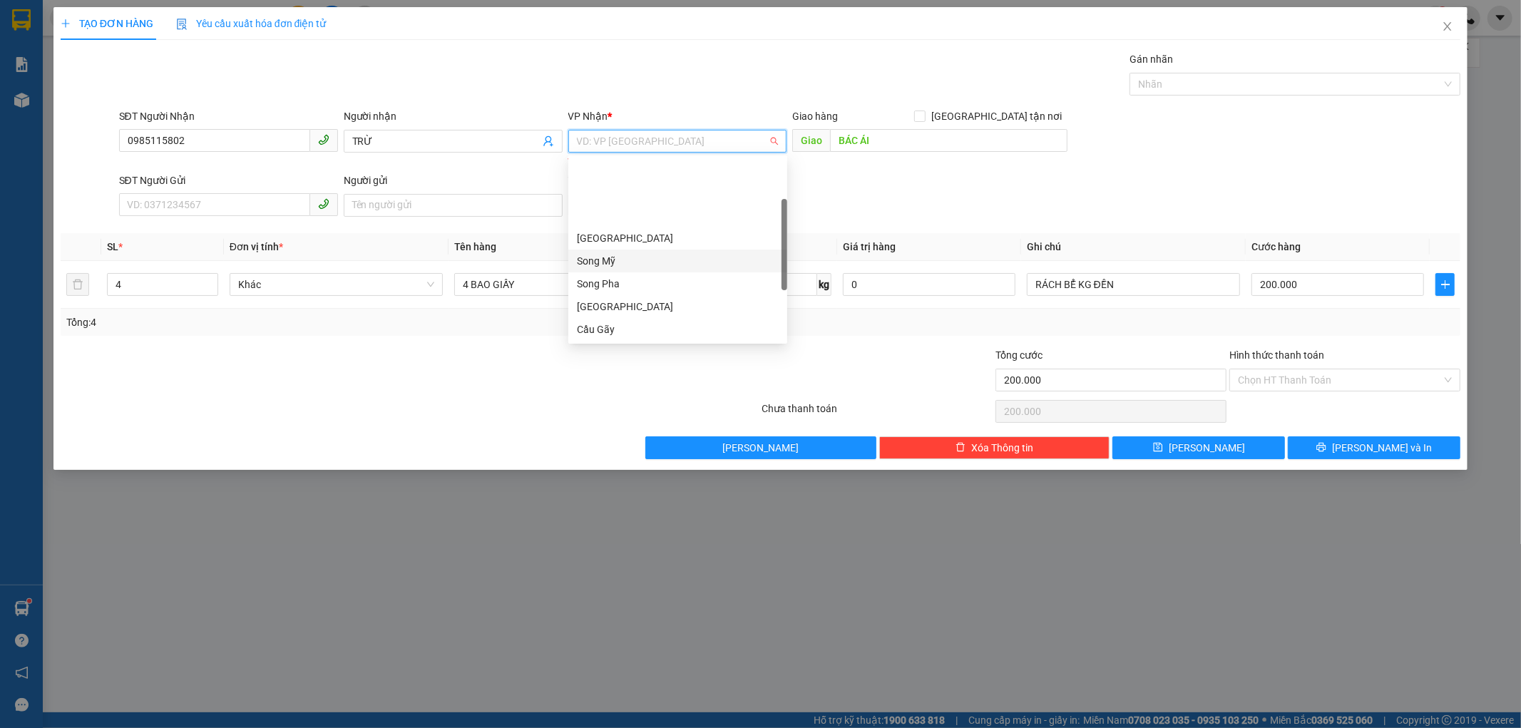
scroll to position [205, 0]
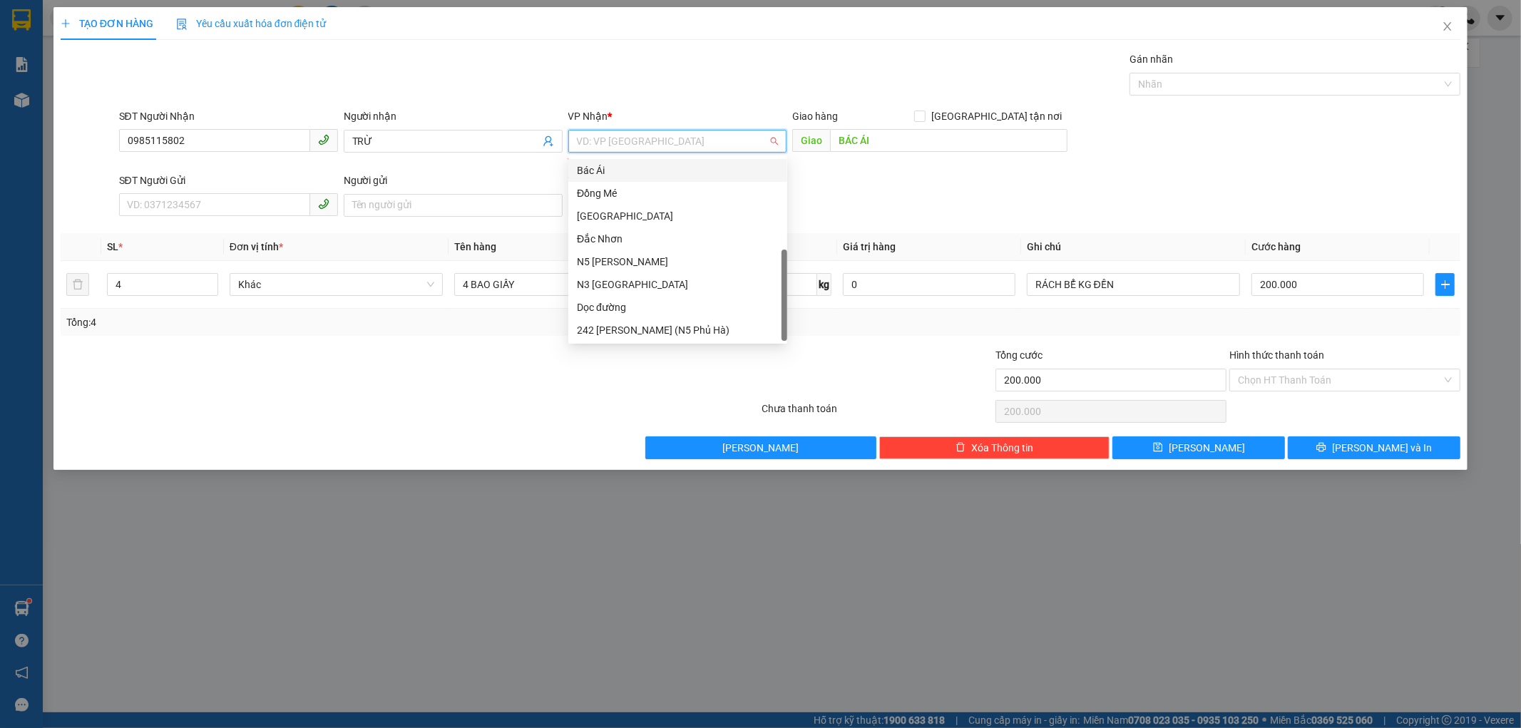
click at [596, 163] on div "Bác Ái" at bounding box center [678, 171] width 202 height 16
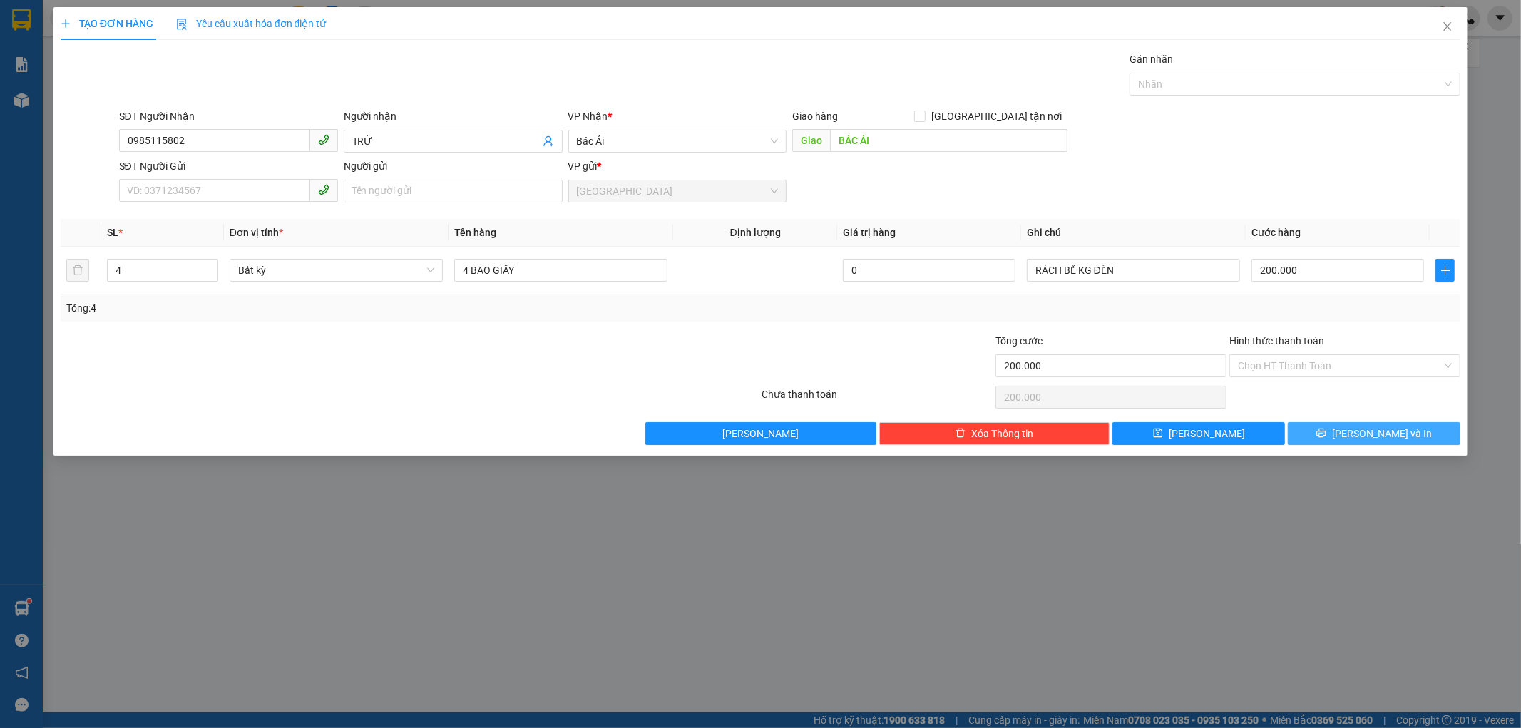
click at [1323, 422] on button "[PERSON_NAME] và In" at bounding box center [1374, 433] width 173 height 23
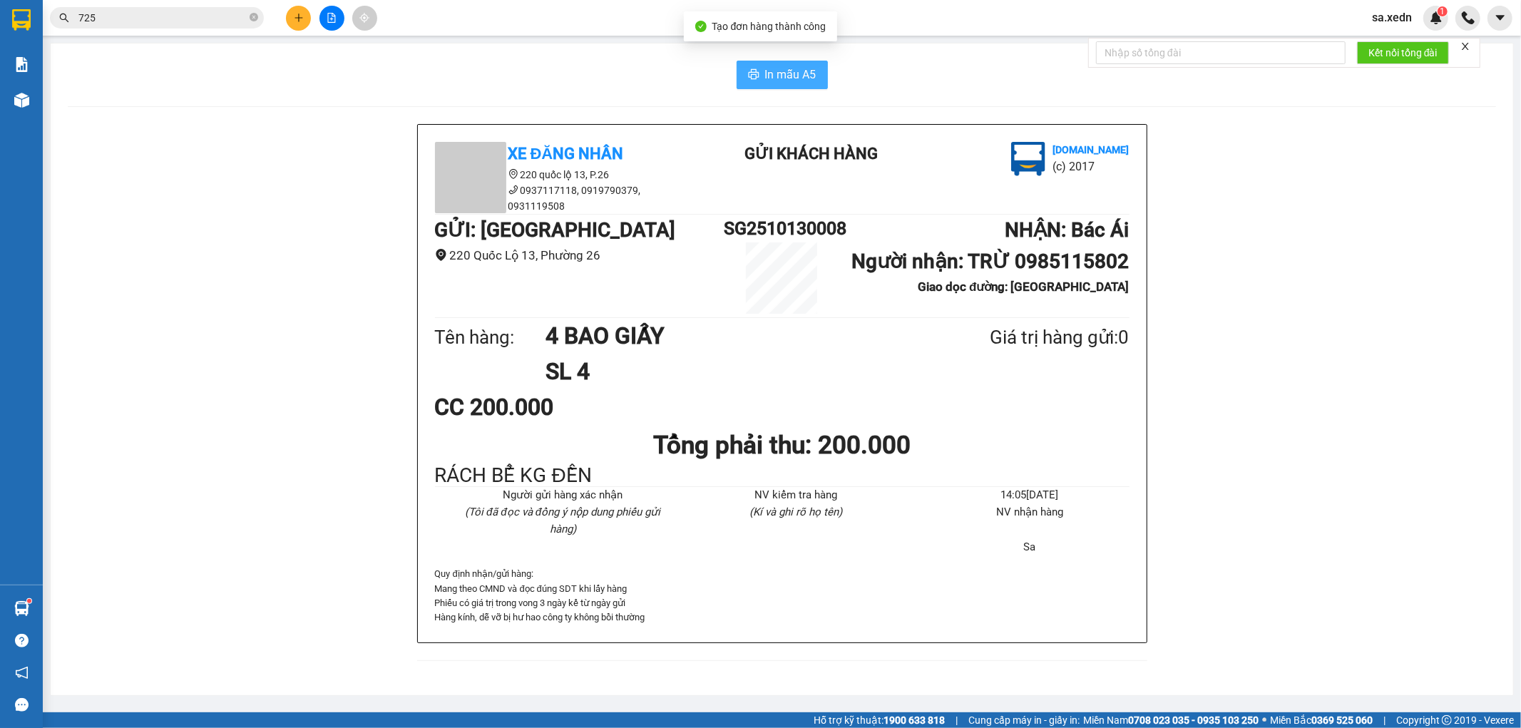
click at [779, 83] on span "In mẫu A5" at bounding box center [790, 75] width 51 height 18
